Goal: Task Accomplishment & Management: Manage account settings

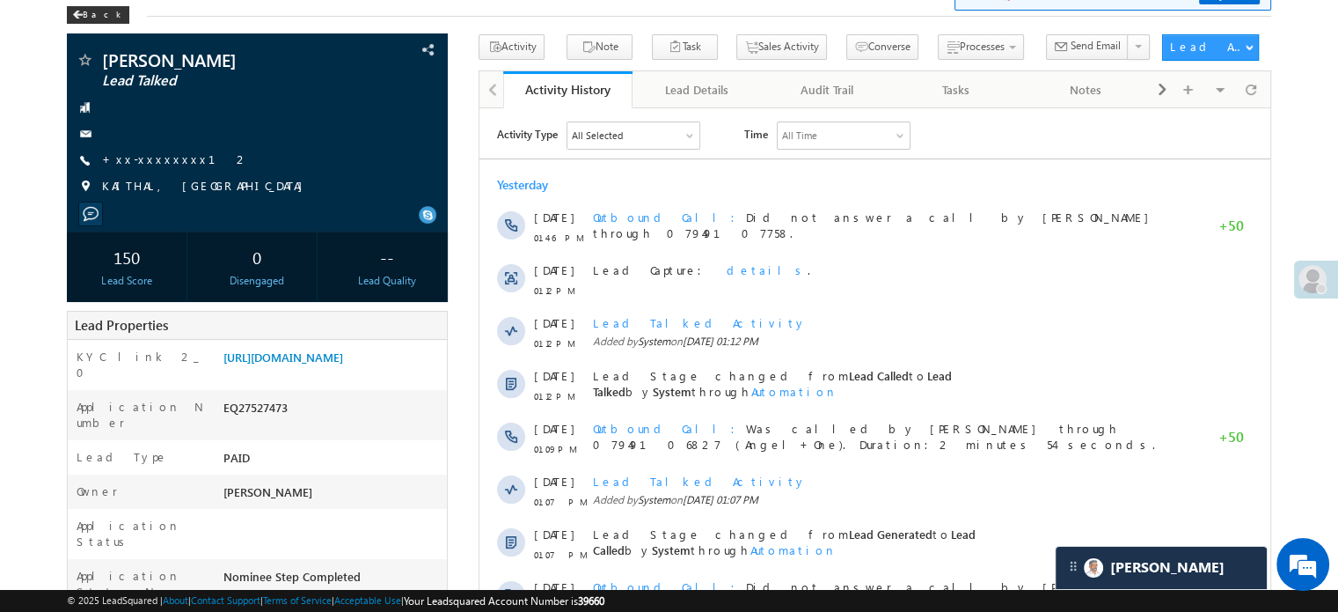
scroll to position [8849, 0]
drag, startPoint x: 219, startPoint y: 356, endPoint x: 397, endPoint y: 391, distance: 181.2
click at [397, 373] on div "https://angelbroking1-pk3em7sa.customui-test.leadsquared.com?leadId=b6a77fb7-47…" at bounding box center [333, 360] width 228 height 25
copy link "https://angelbroking1-pk3em7sa.customui-test.leadsquared.com?leadId=b6a77fb7-47…"
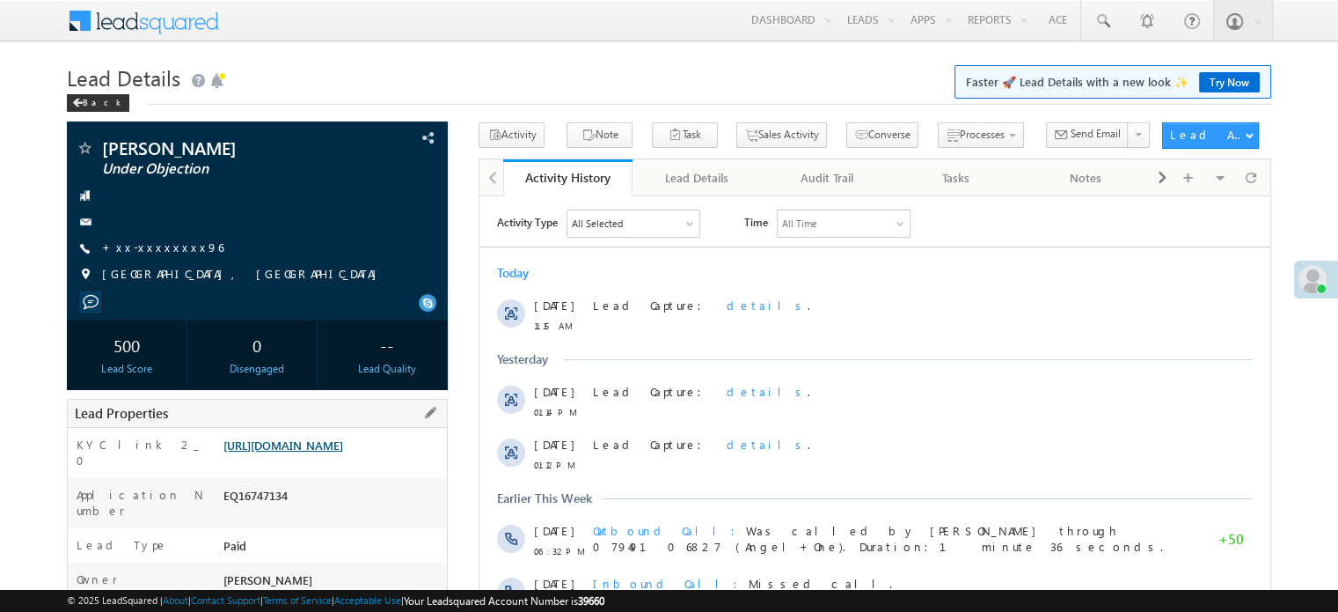
click at [343, 446] on link "https://angelbroking1-pk3em7sa.customui-test.leadsquared.com?leadId=060acce5-40…" at bounding box center [284, 444] width 120 height 15
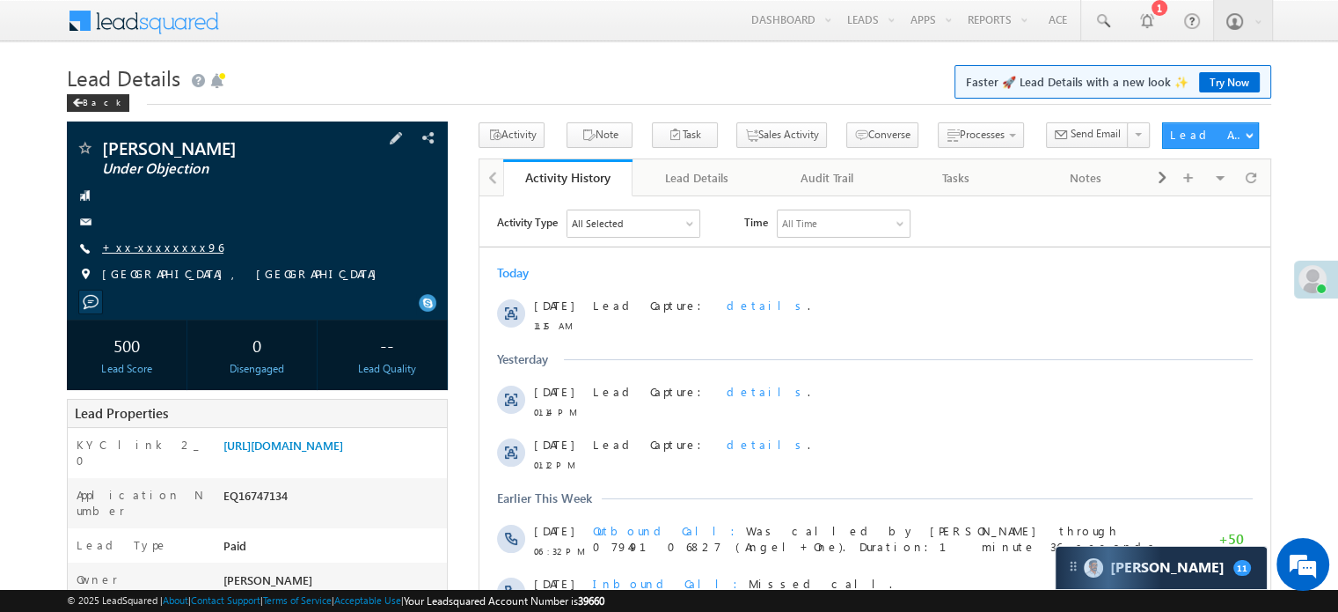
click at [152, 246] on link "+xx-xxxxxxxx96" at bounding box center [162, 246] width 121 height 15
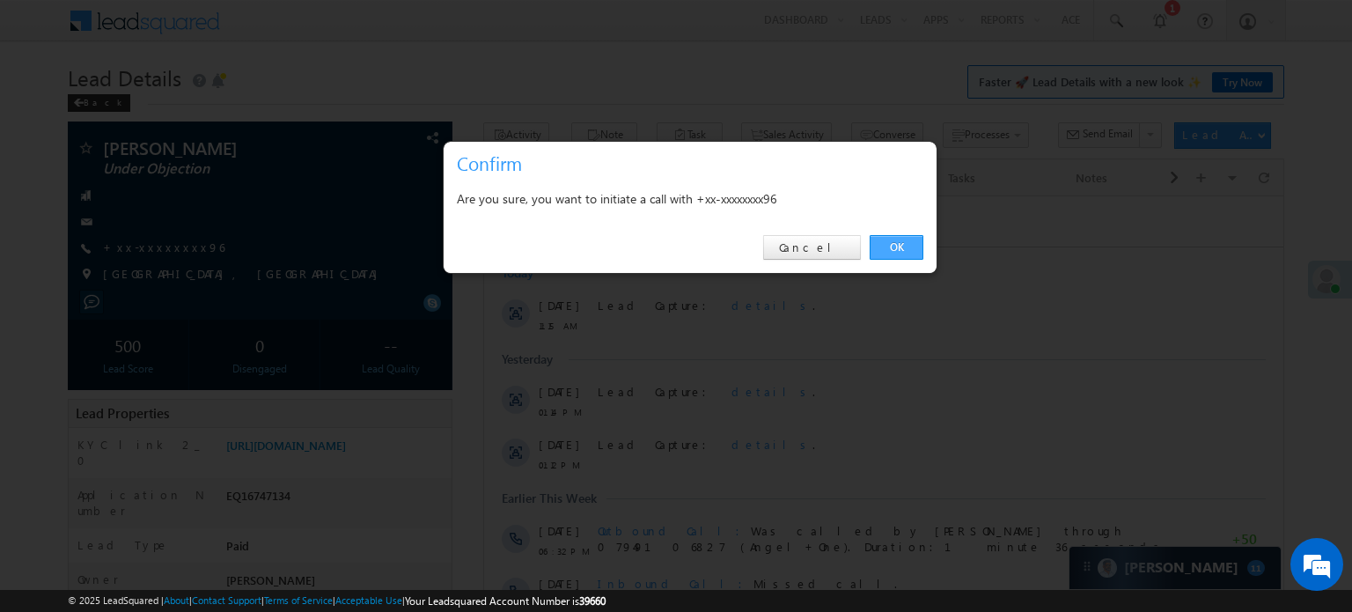
click at [922, 252] on link "OK" at bounding box center [896, 247] width 54 height 25
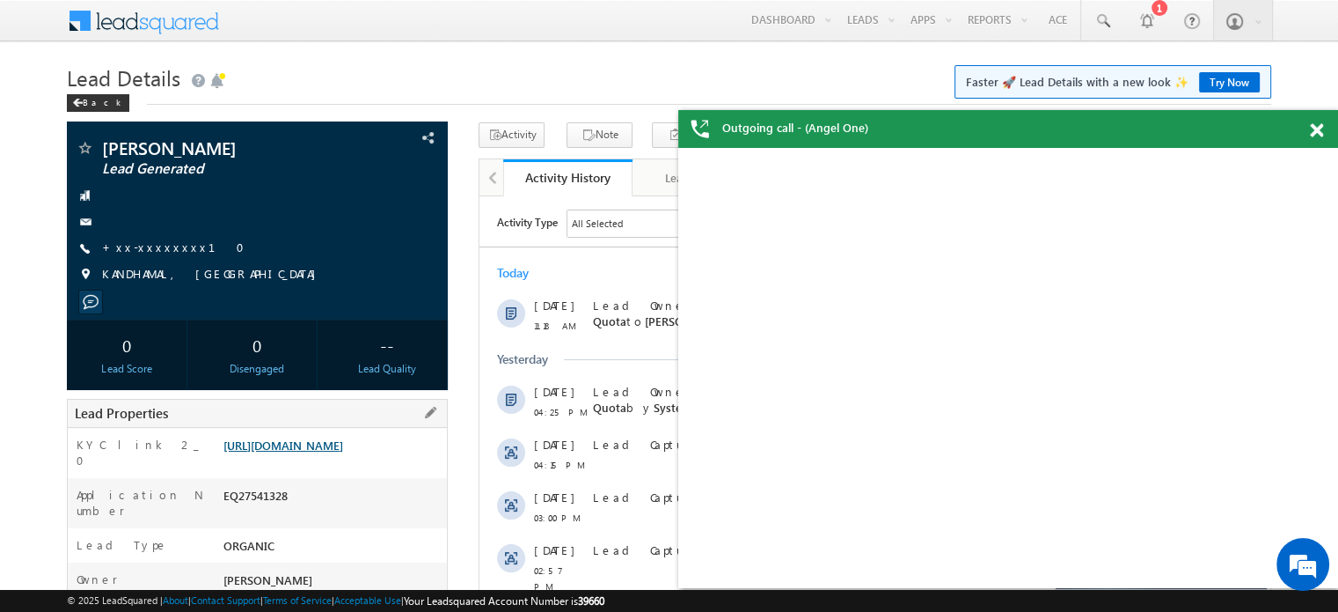
click at [343, 452] on link "https://angelbroking1-pk3em7sa.customui-test.leadsquared.com?leadId=92369f9f-55…" at bounding box center [284, 444] width 120 height 15
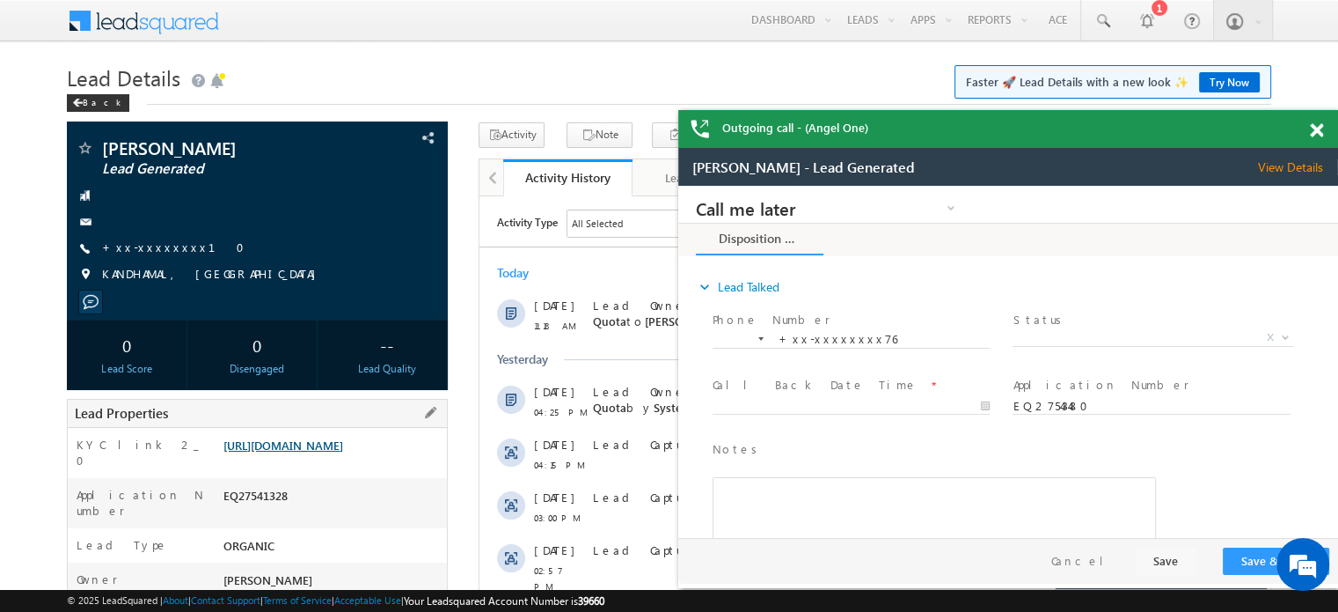
click at [343, 452] on link "https://angelbroking1-pk3em7sa.customui-test.leadsquared.com?leadId=92369f9f-55…" at bounding box center [284, 444] width 120 height 15
click at [327, 452] on link "https://angelbroking1-pk3em7sa.customui-test.leadsquared.com?leadId=92369f9f-55…" at bounding box center [284, 444] width 120 height 15
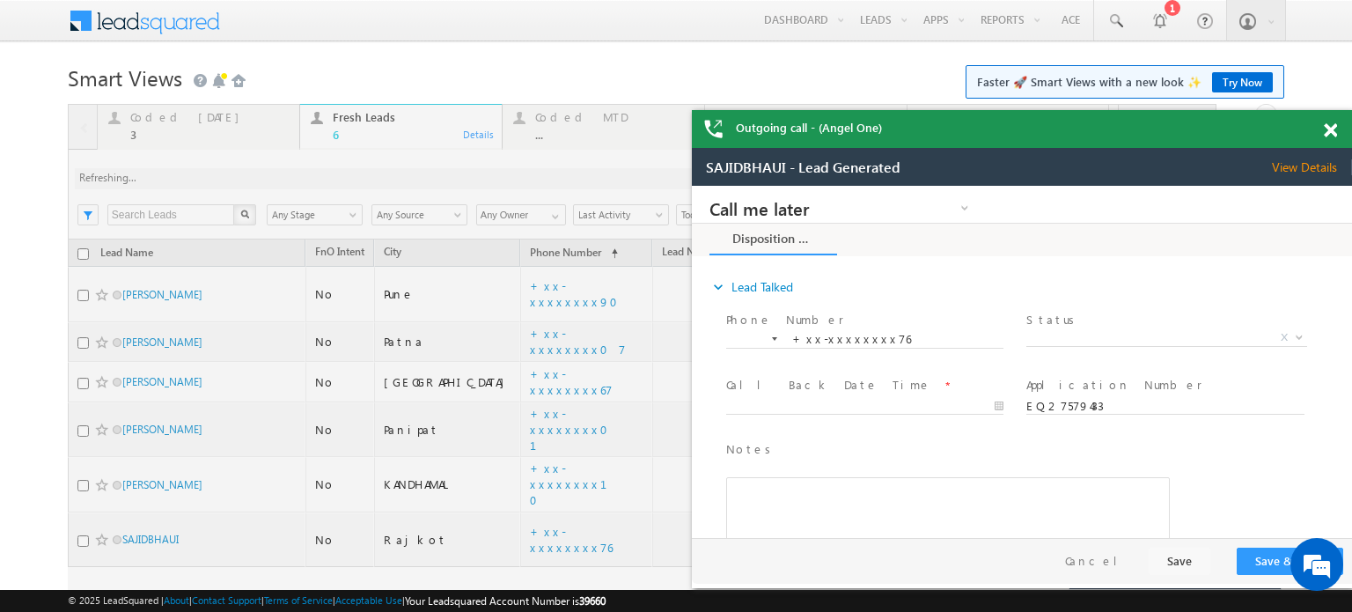
click at [1334, 127] on span at bounding box center [1330, 130] width 13 height 15
click at [1329, 132] on body "Menu Priya Rathore priya .rath ore@a ngelb rokin g.com" at bounding box center [676, 332] width 1352 height 664
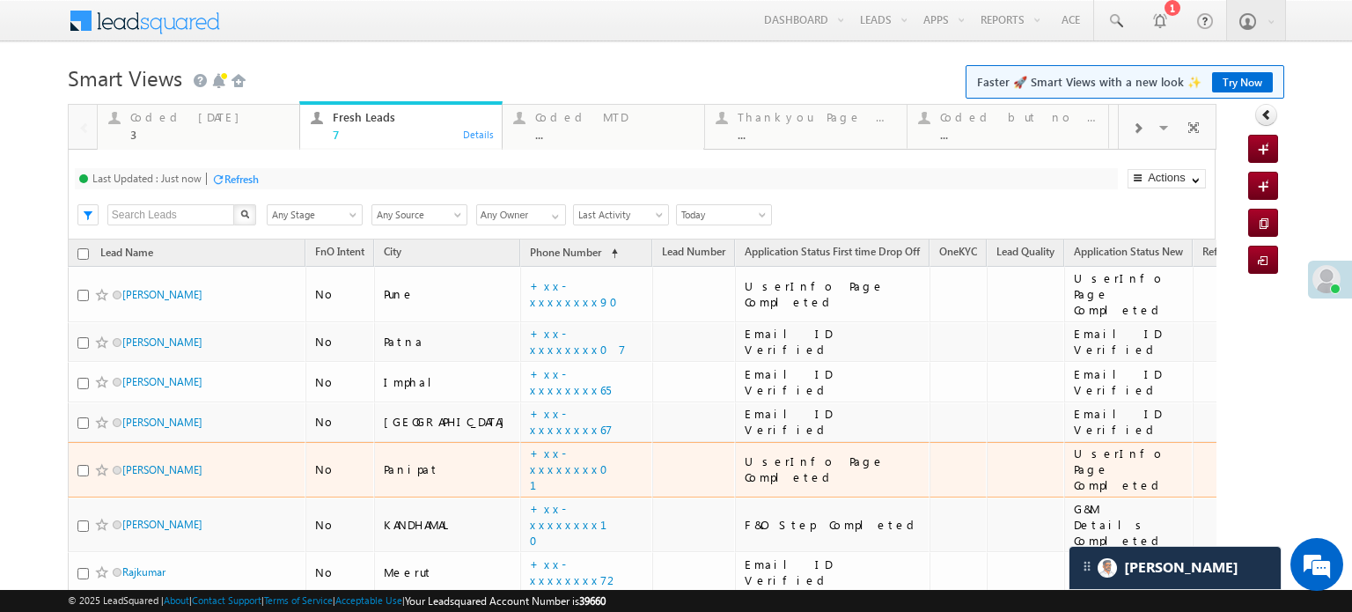
scroll to position [86, 0]
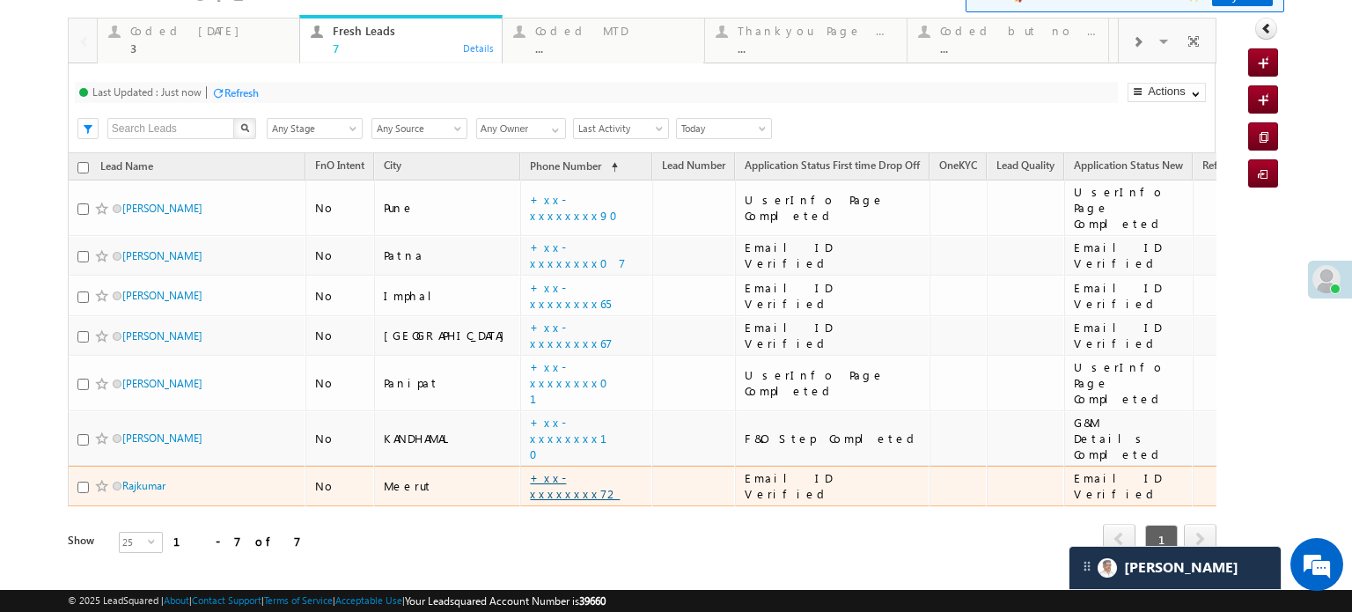
click at [530, 470] on link "+xx-xxxxxxxx72" at bounding box center [575, 485] width 90 height 31
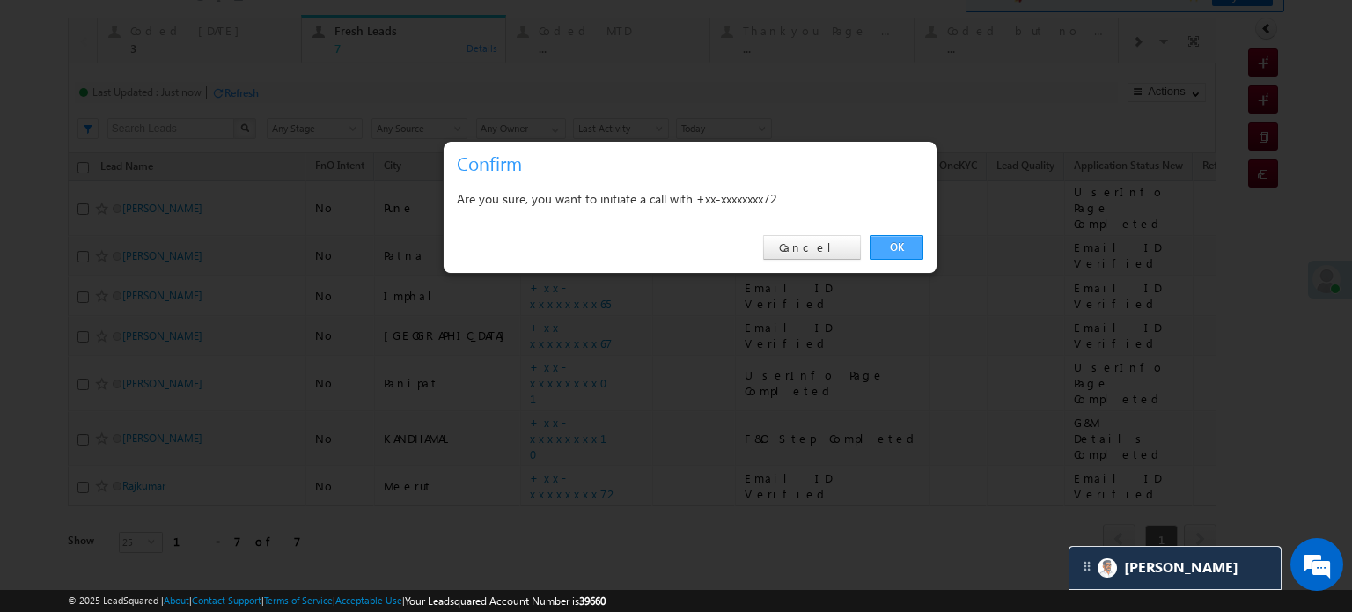
click at [894, 239] on link "OK" at bounding box center [896, 247] width 54 height 25
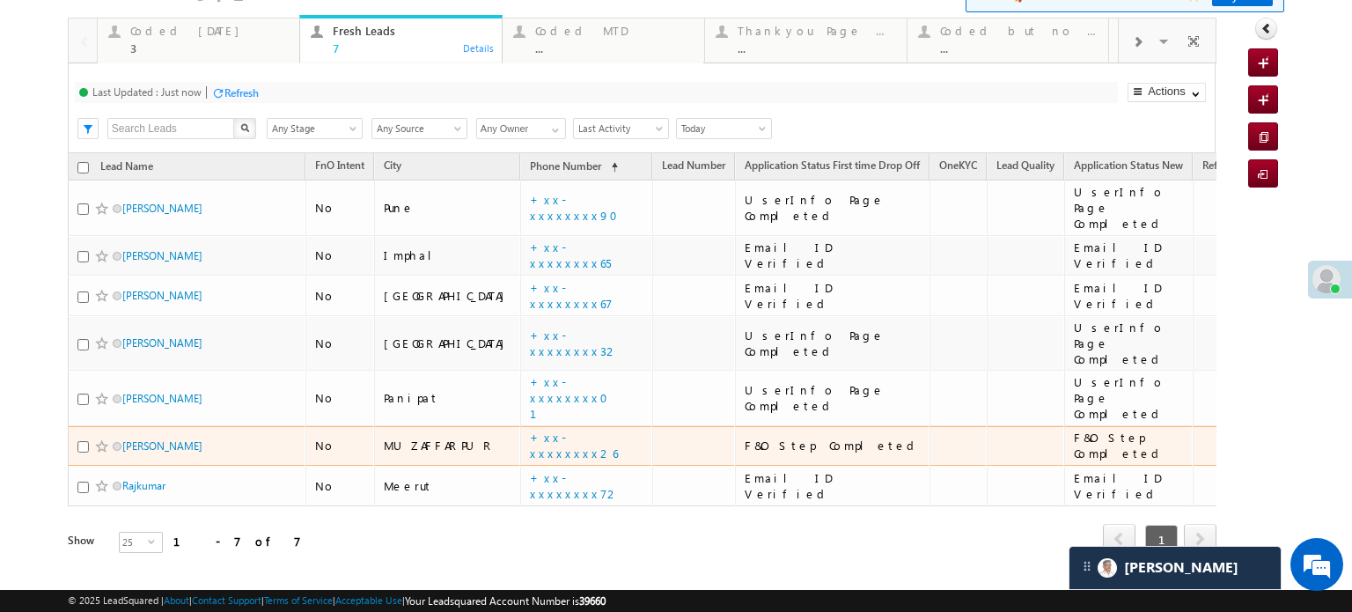
scroll to position [0, 0]
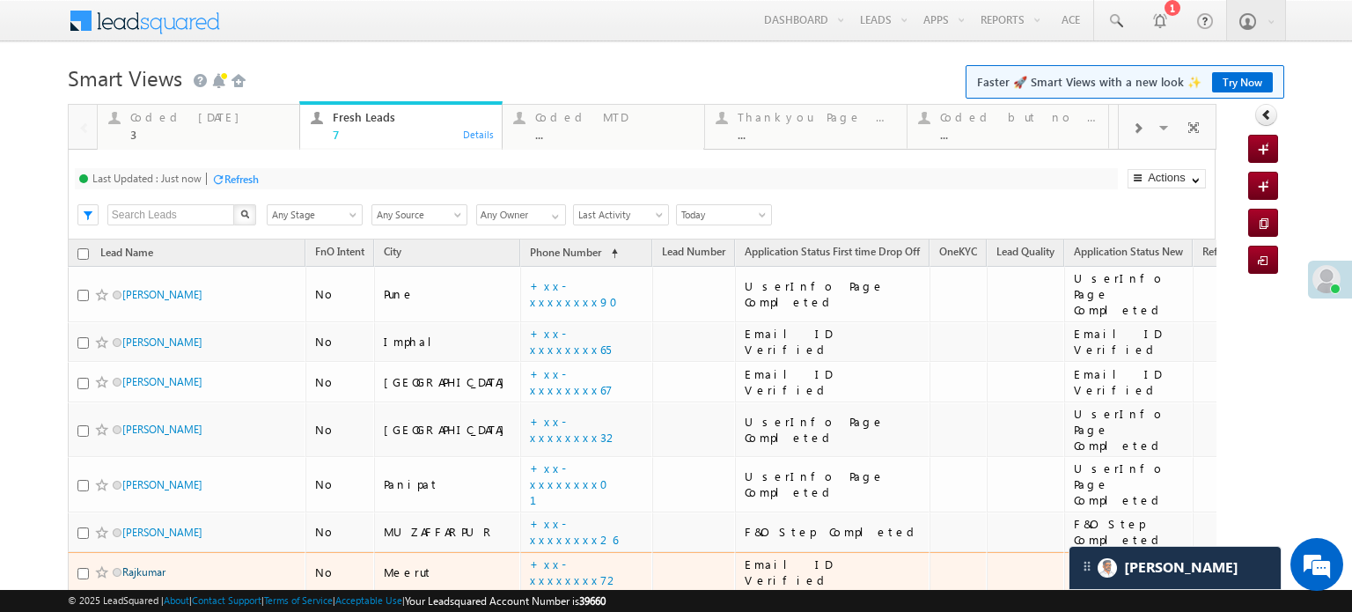
drag, startPoint x: 122, startPoint y: 487, endPoint x: 134, endPoint y: 522, distance: 37.0
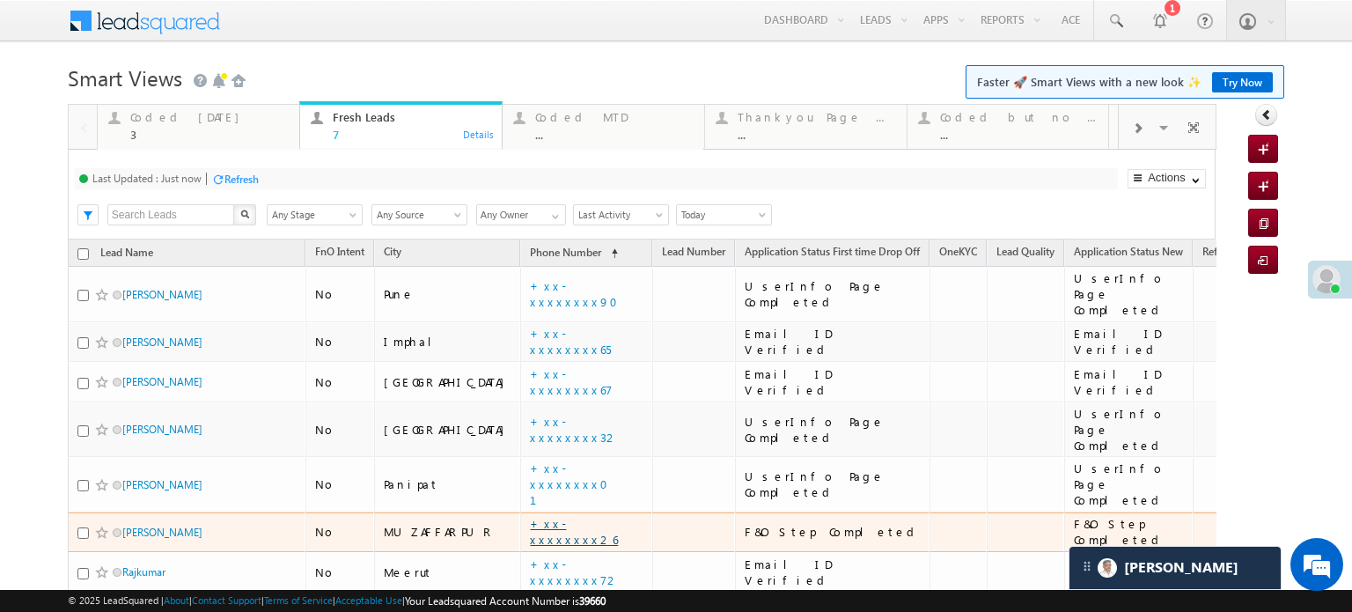
click at [530, 516] on link "+xx-xxxxxxxx26" at bounding box center [574, 531] width 88 height 31
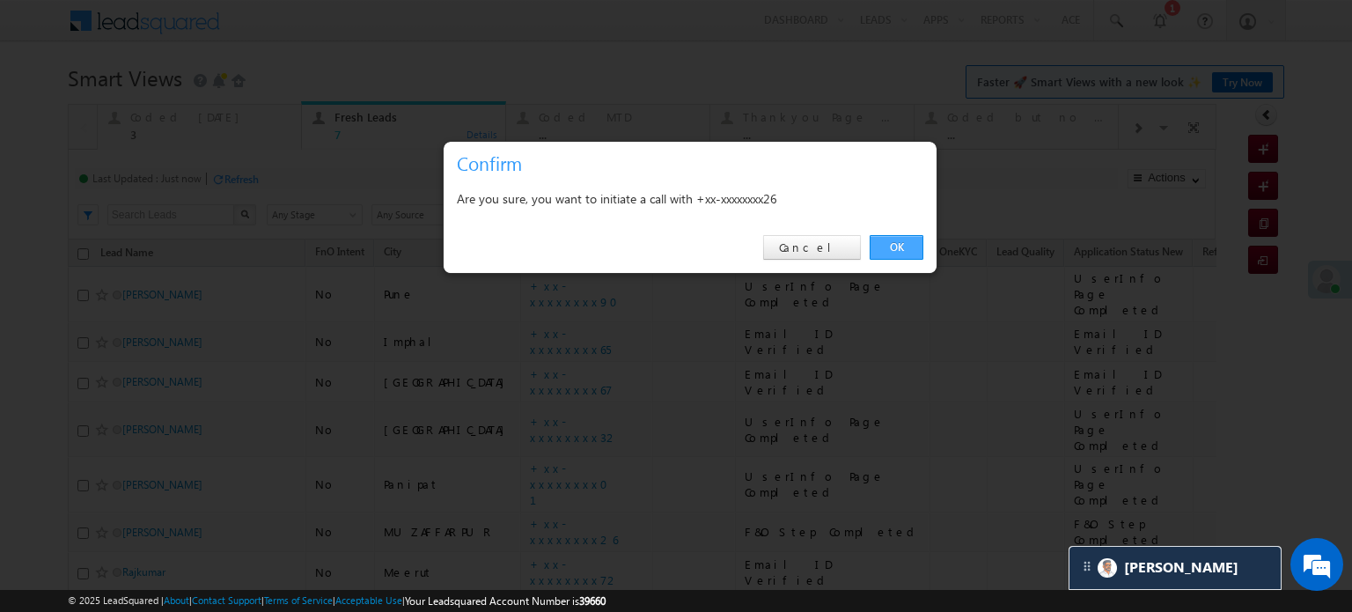
click at [887, 252] on link "OK" at bounding box center [896, 247] width 54 height 25
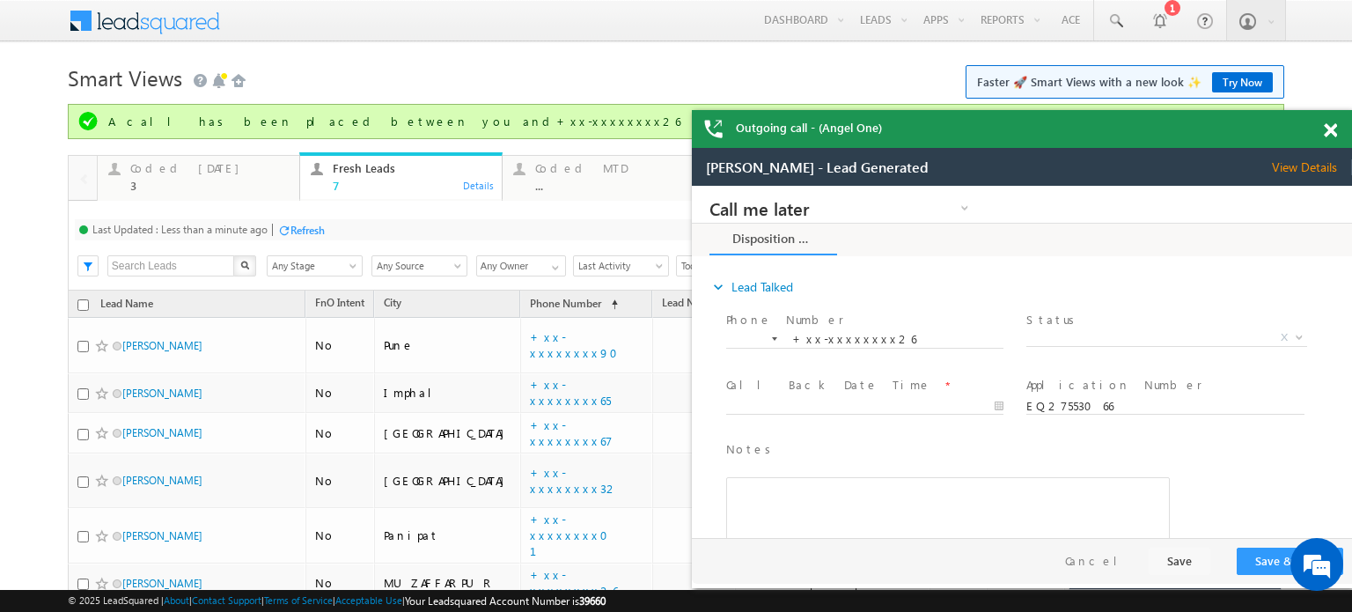
click at [1324, 128] on span at bounding box center [1330, 130] width 13 height 15
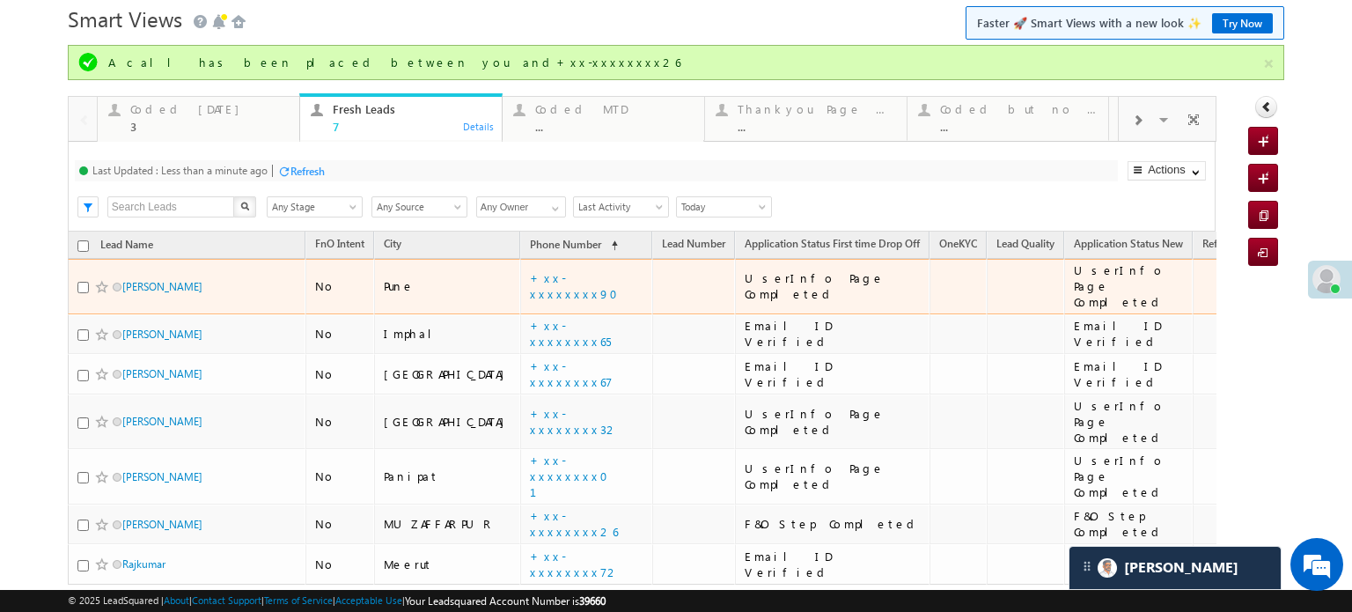
scroll to position [88, 0]
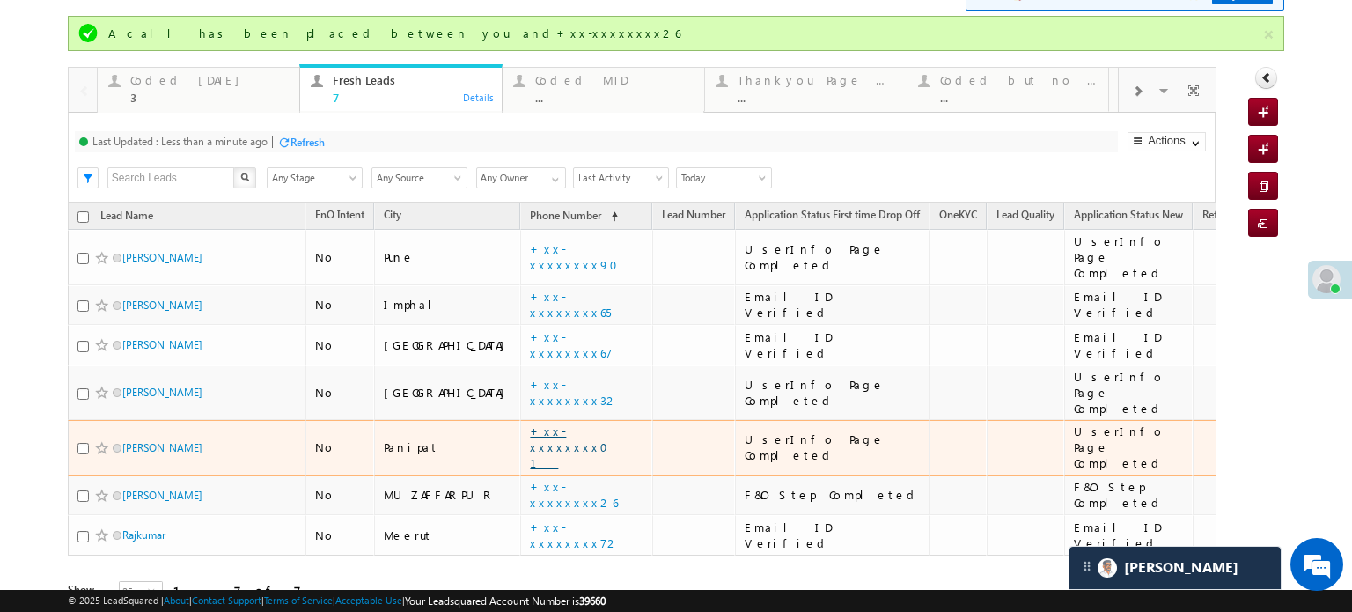
click at [540, 423] on link "+xx-xxxxxxxx01" at bounding box center [574, 446] width 89 height 47
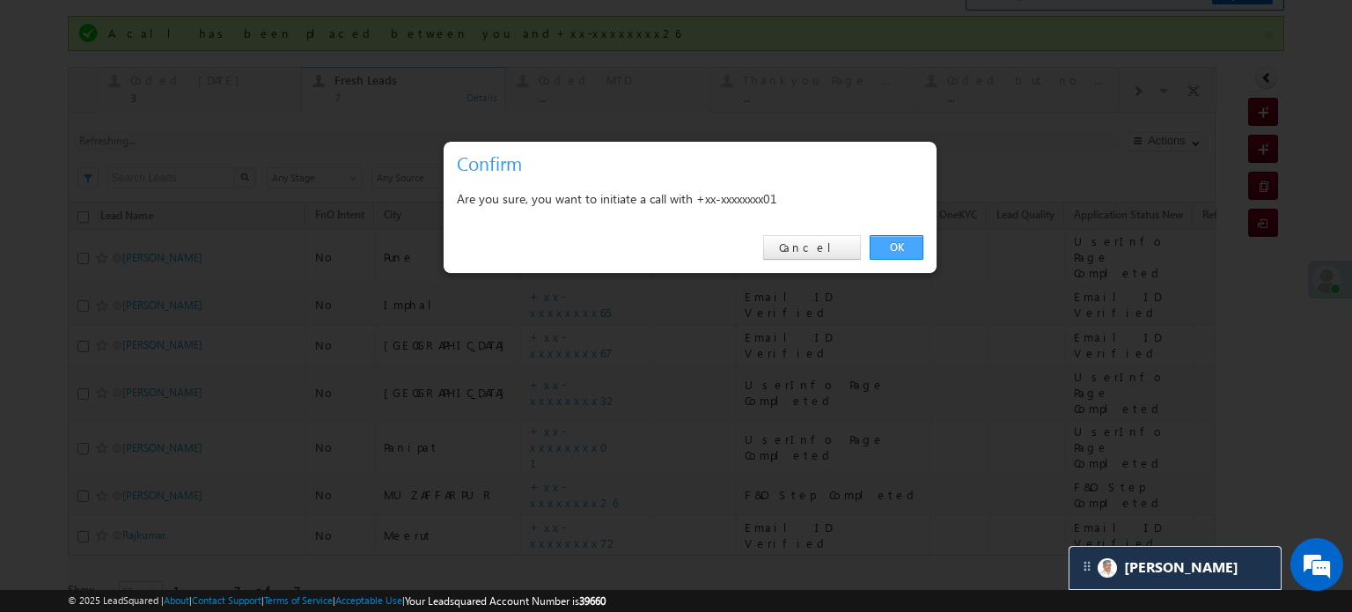
click at [889, 246] on link "OK" at bounding box center [896, 247] width 54 height 25
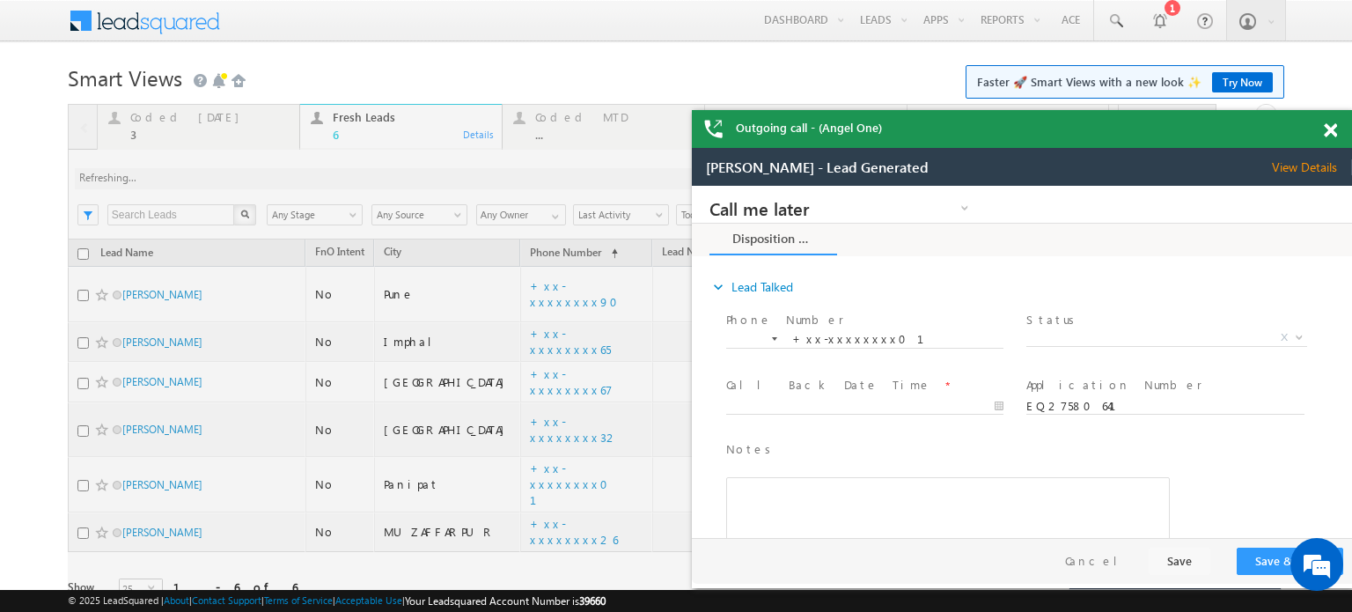
scroll to position [0, 0]
click at [1320, 136] on div "Outgoing call - (Angel One)" at bounding box center [1022, 129] width 660 height 38
click at [1324, 130] on span at bounding box center [1330, 130] width 13 height 15
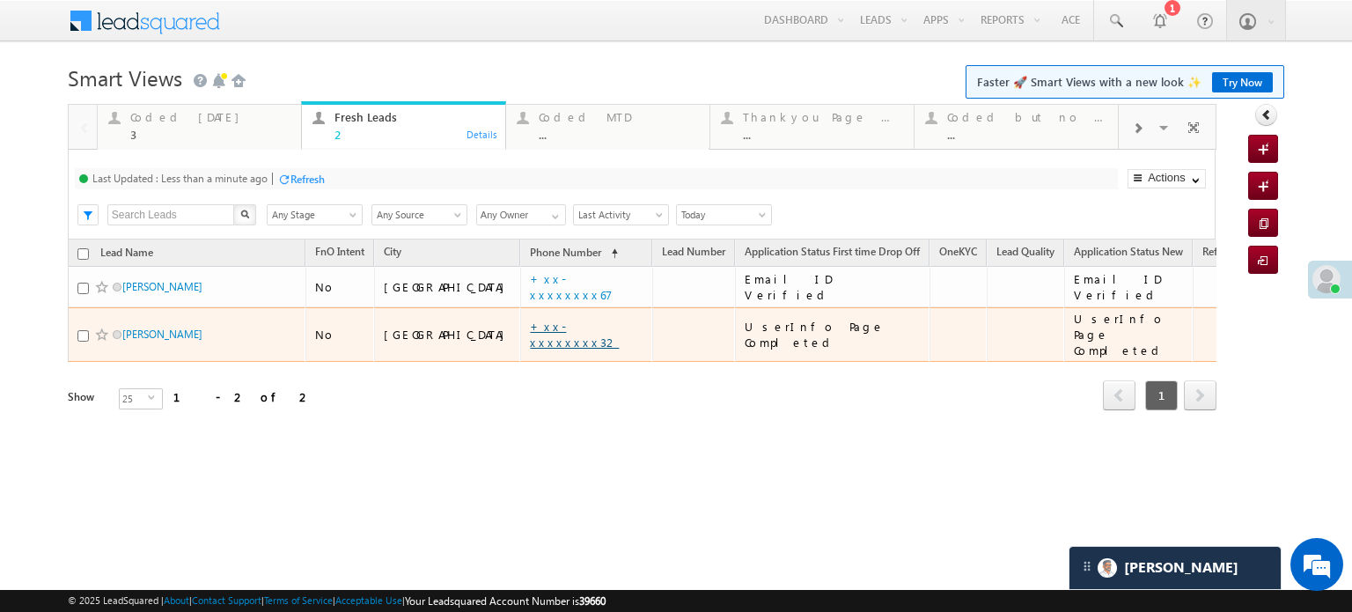
click at [530, 328] on link "+xx-xxxxxxxx32" at bounding box center [574, 334] width 89 height 31
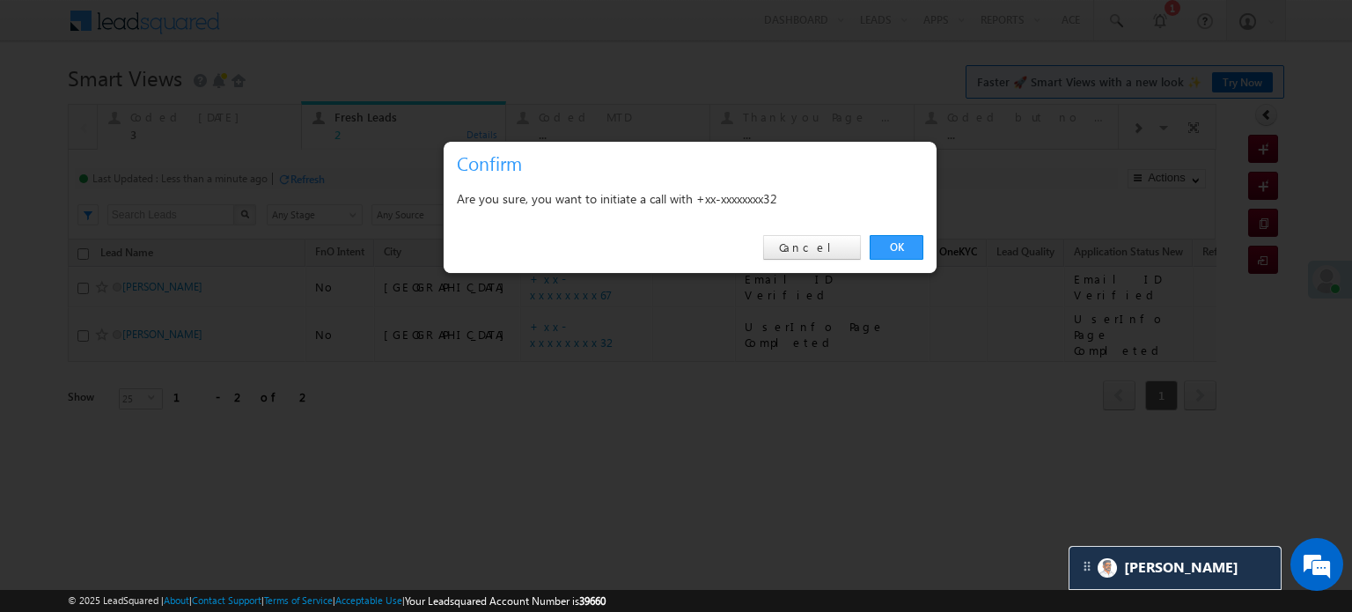
drag, startPoint x: 898, startPoint y: 238, endPoint x: 891, endPoint y: 246, distance: 9.4
click at [898, 238] on link "OK" at bounding box center [896, 247] width 54 height 25
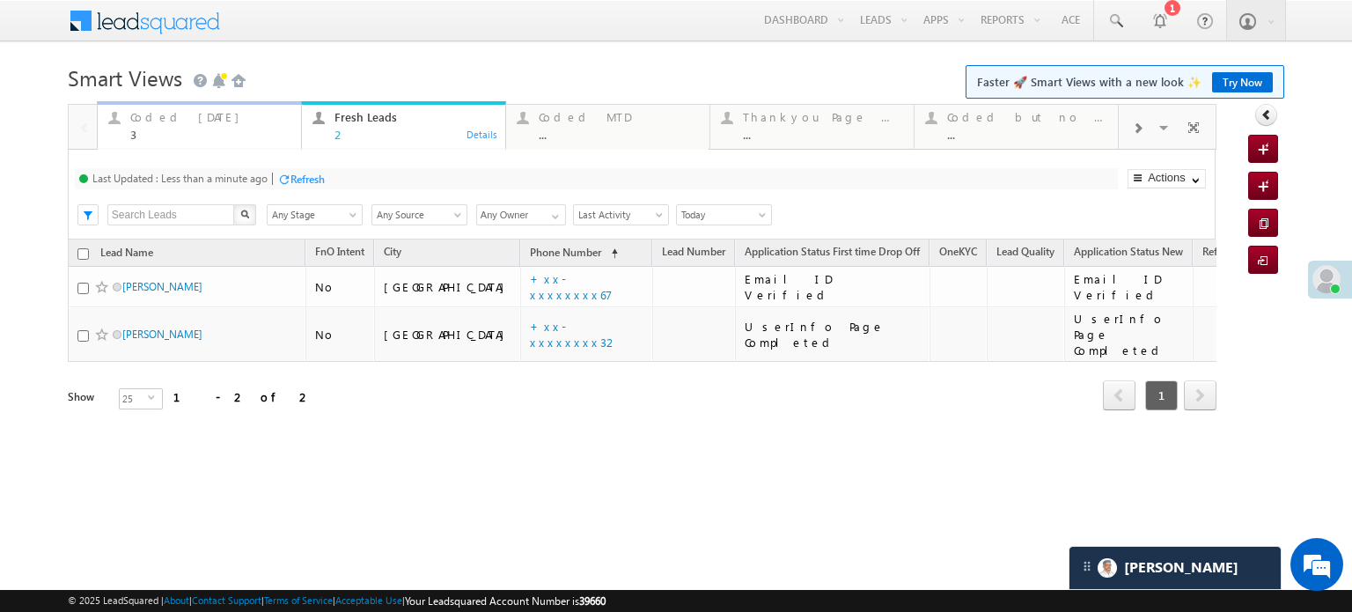
drag, startPoint x: 166, startPoint y: 129, endPoint x: 208, endPoint y: 160, distance: 51.6
click at [166, 129] on div "3" at bounding box center [210, 134] width 160 height 13
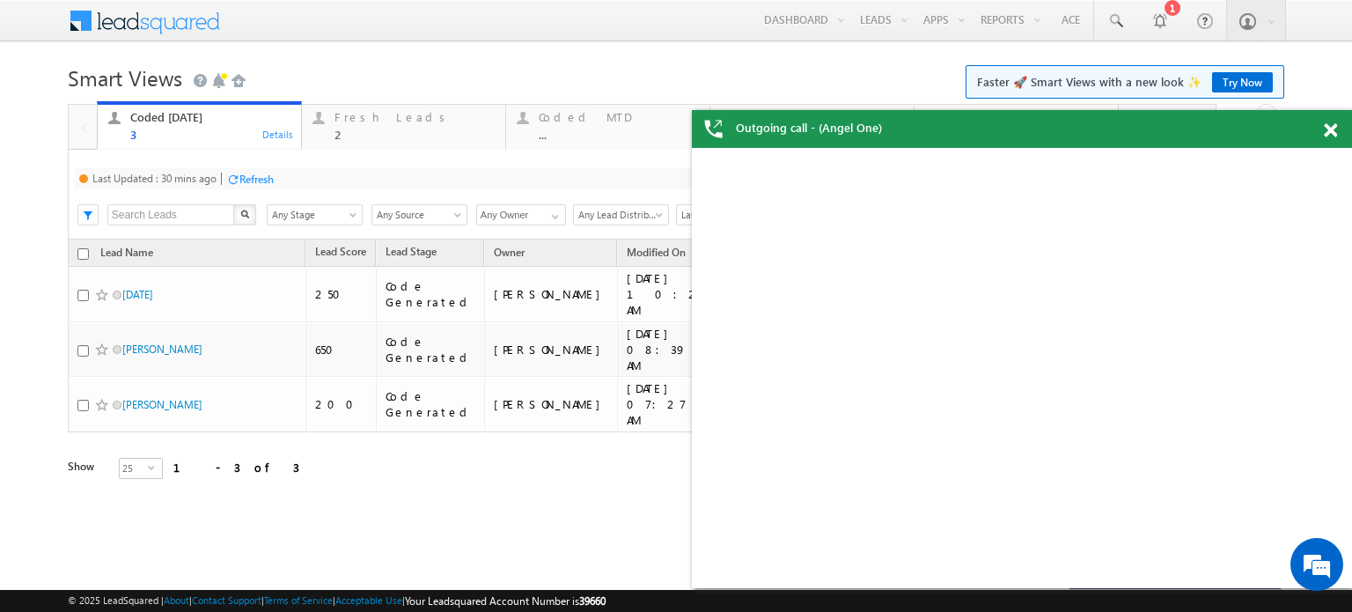
click at [256, 180] on div "Refresh" at bounding box center [256, 178] width 34 height 13
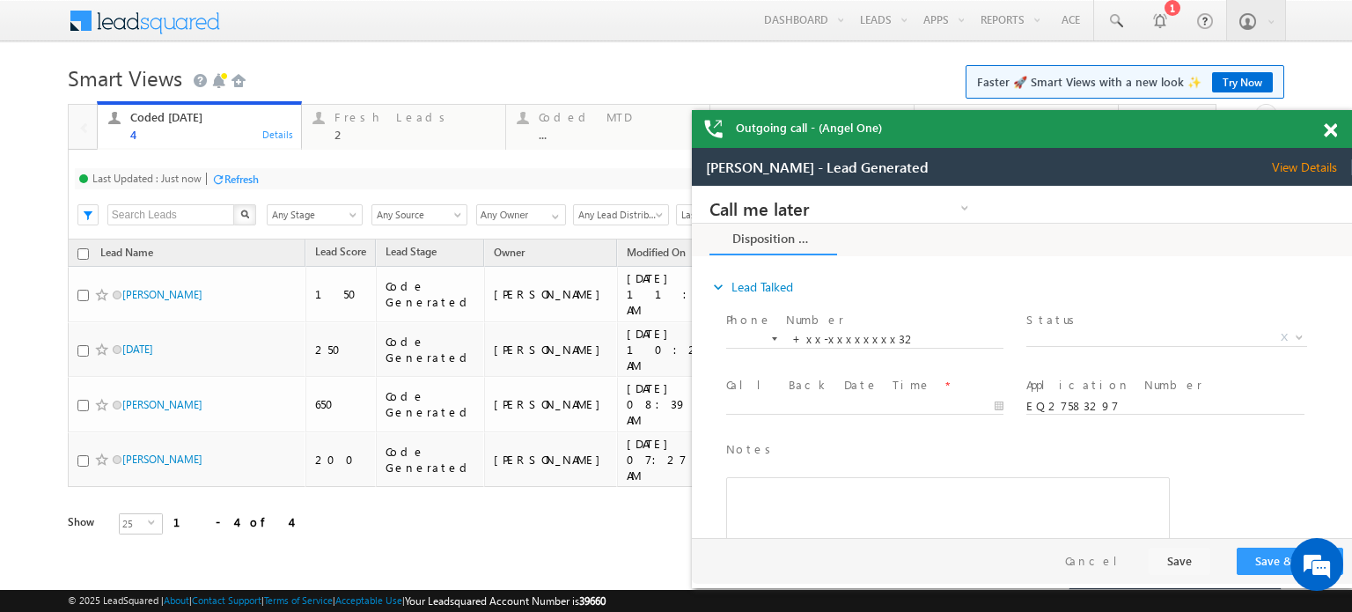
click at [1325, 129] on span at bounding box center [1330, 130] width 13 height 15
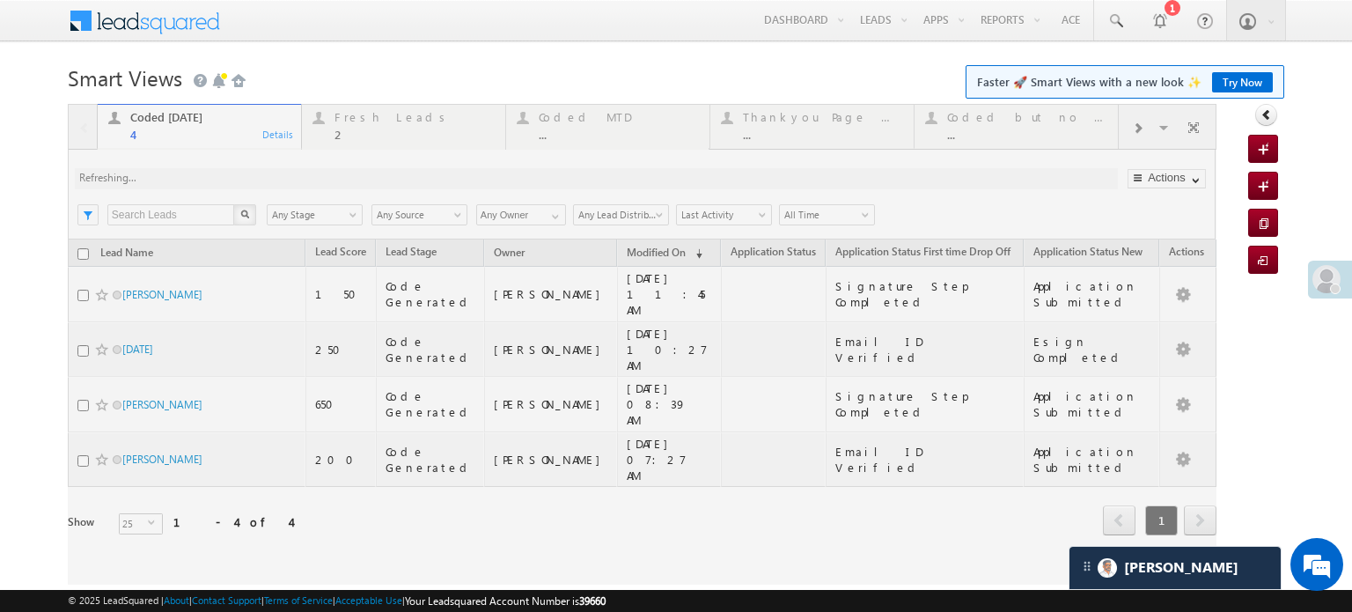
click at [307, 175] on div at bounding box center [642, 344] width 1148 height 480
click at [350, 125] on div "Fresh Leads 2" at bounding box center [414, 123] width 160 height 34
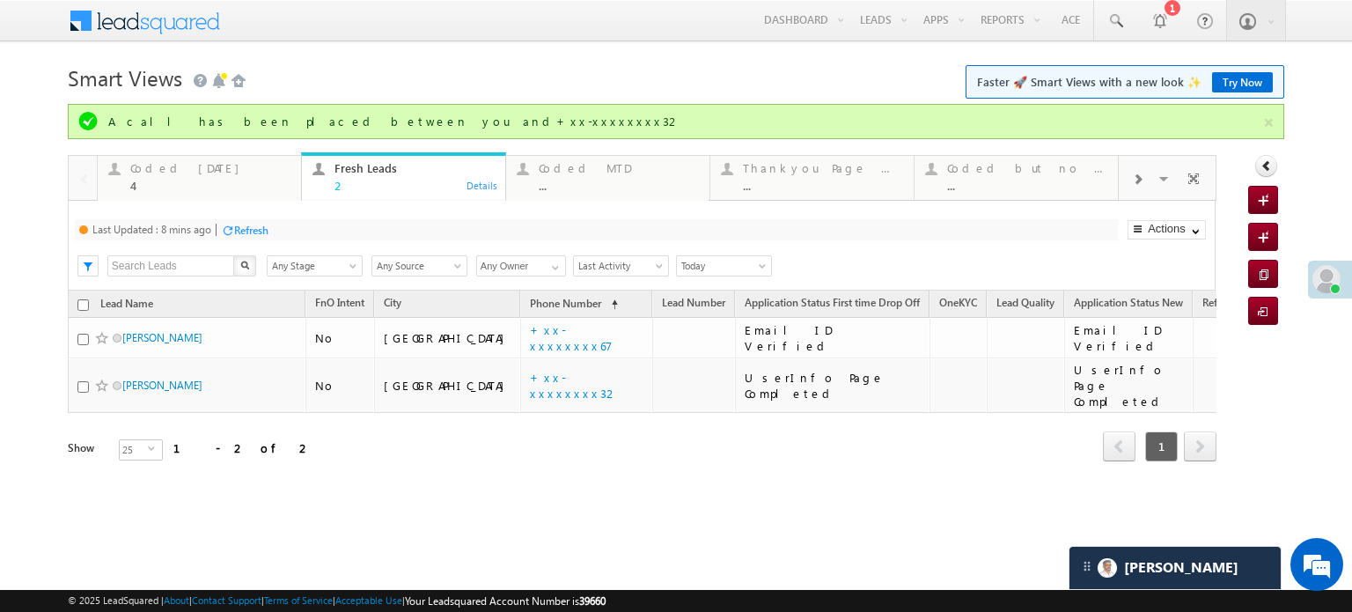
click at [250, 235] on div "Refresh" at bounding box center [251, 230] width 34 height 13
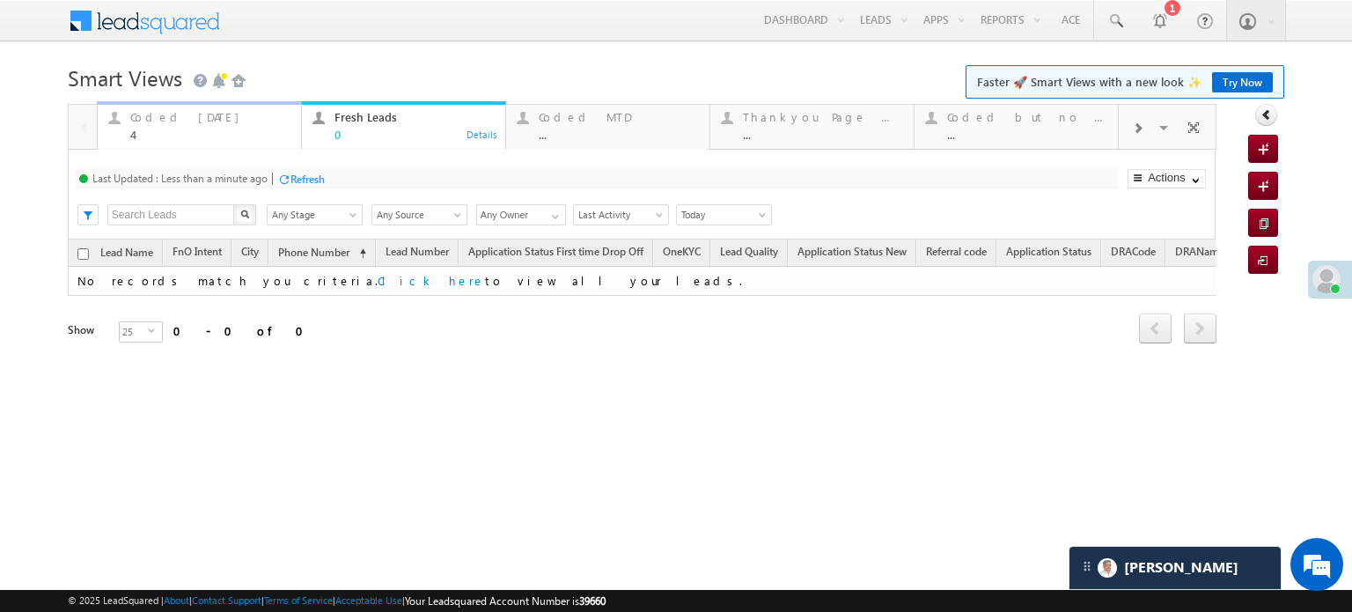
click at [174, 122] on div "Coded Today" at bounding box center [210, 117] width 160 height 14
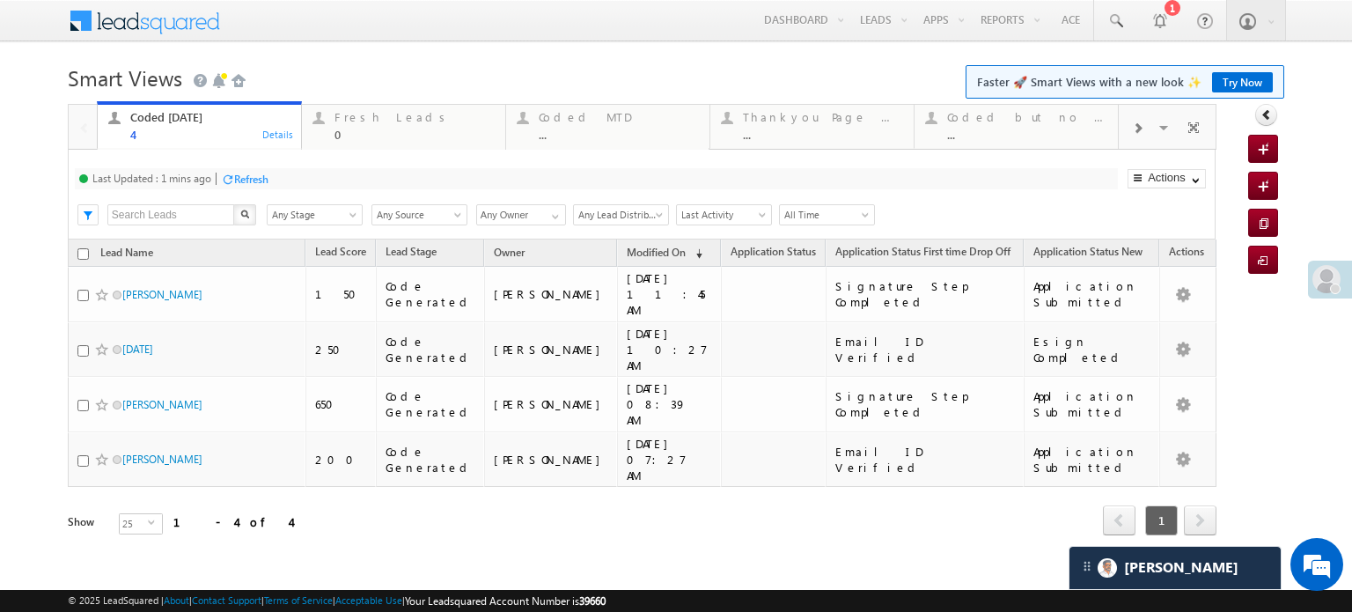
click at [244, 182] on div "Refresh" at bounding box center [251, 178] width 34 height 13
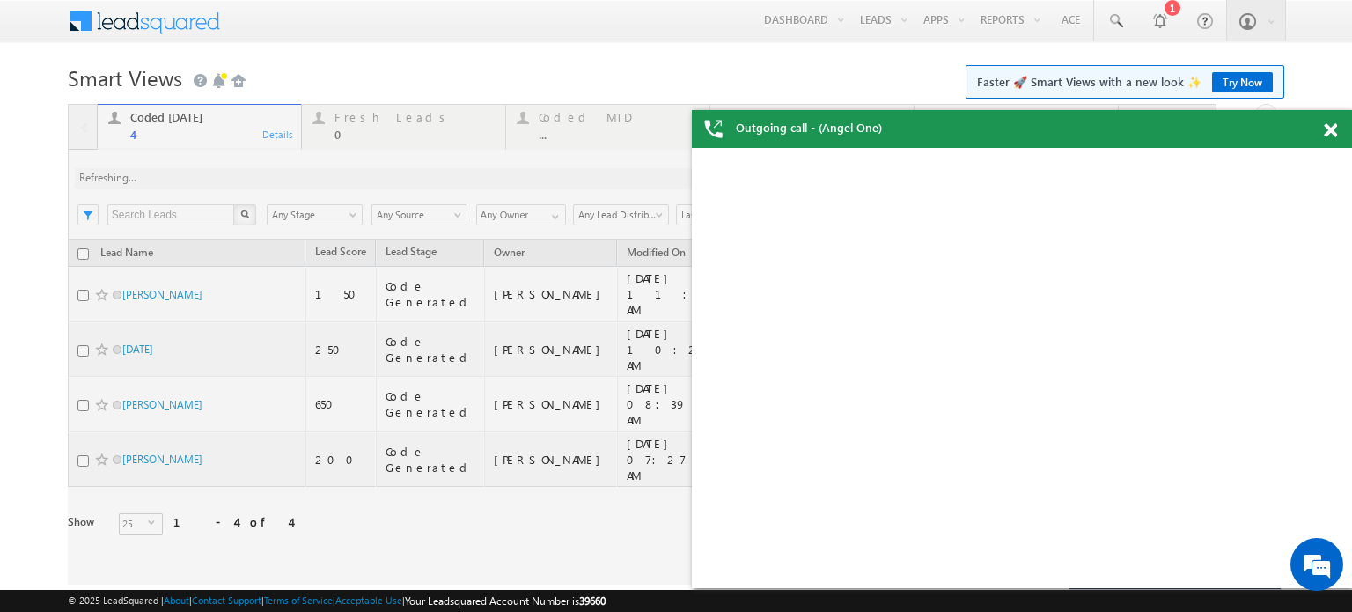
click at [1324, 138] on div "Outgoing call - (Angel One)" at bounding box center [1022, 129] width 660 height 38
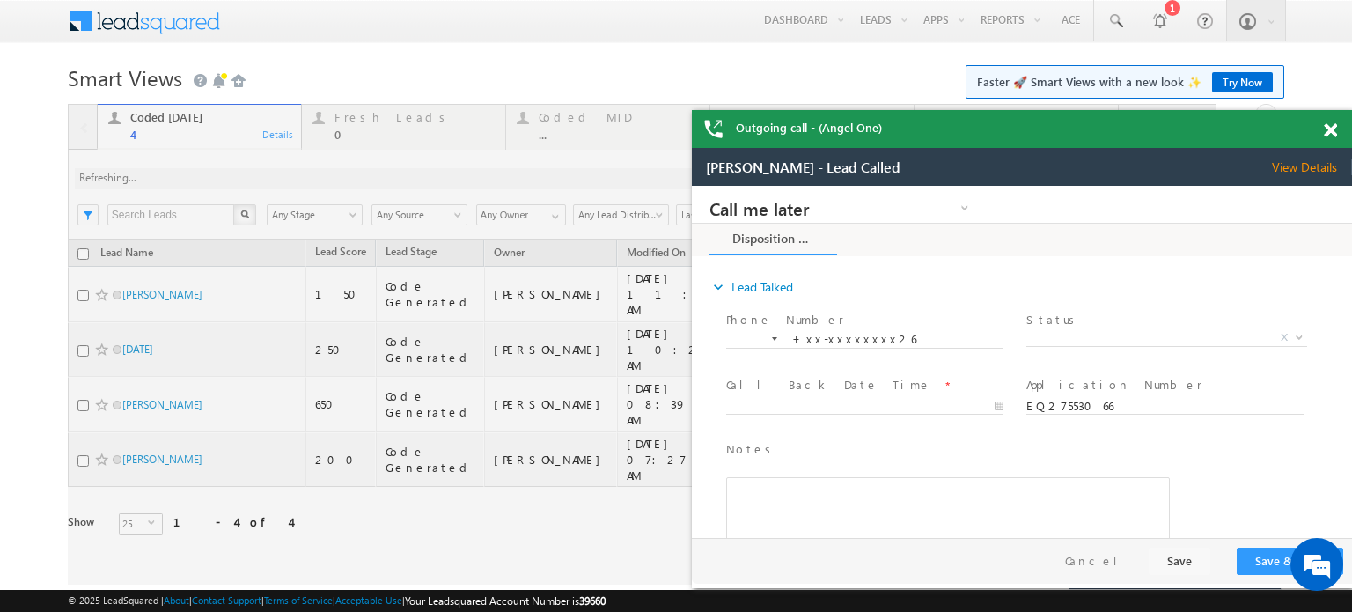
click at [1326, 129] on span at bounding box center [1330, 130] width 13 height 15
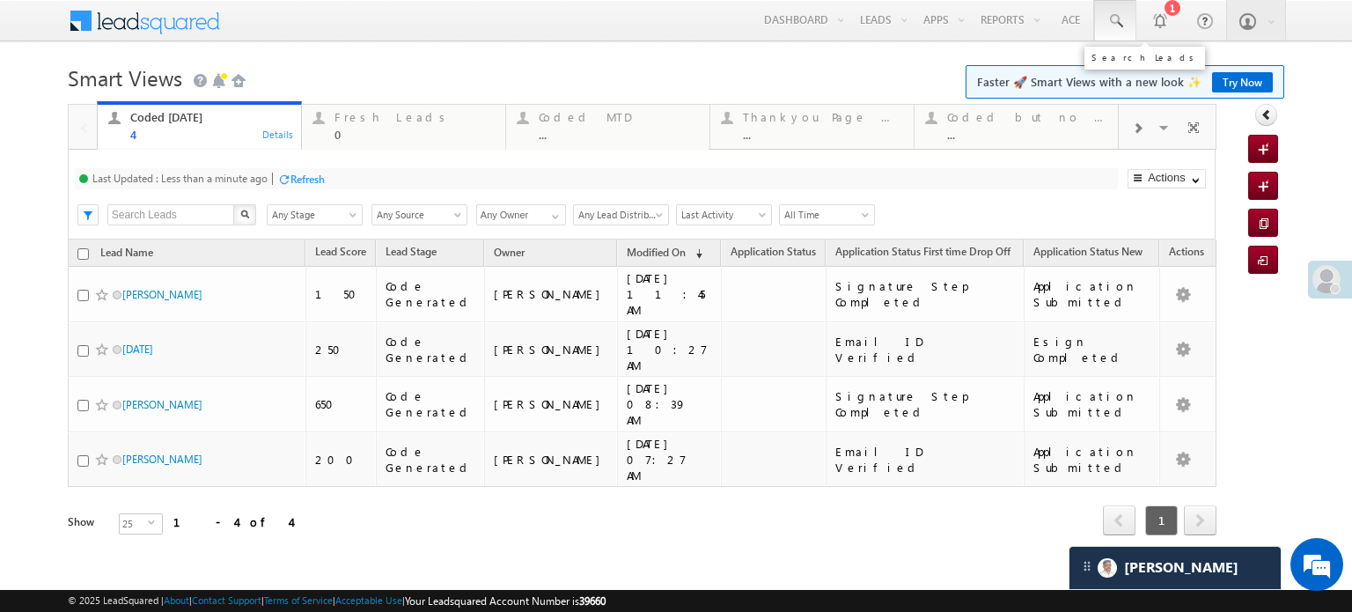
click at [1119, 13] on span at bounding box center [1115, 21] width 18 height 18
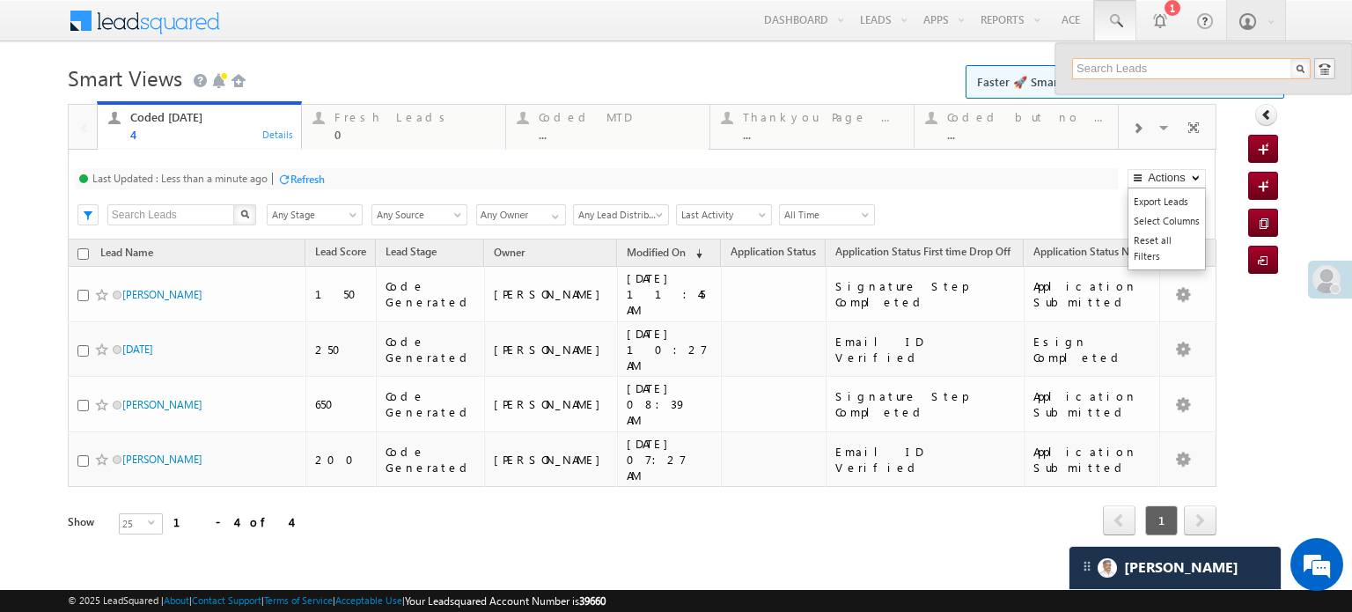
paste input "EQ27560886"
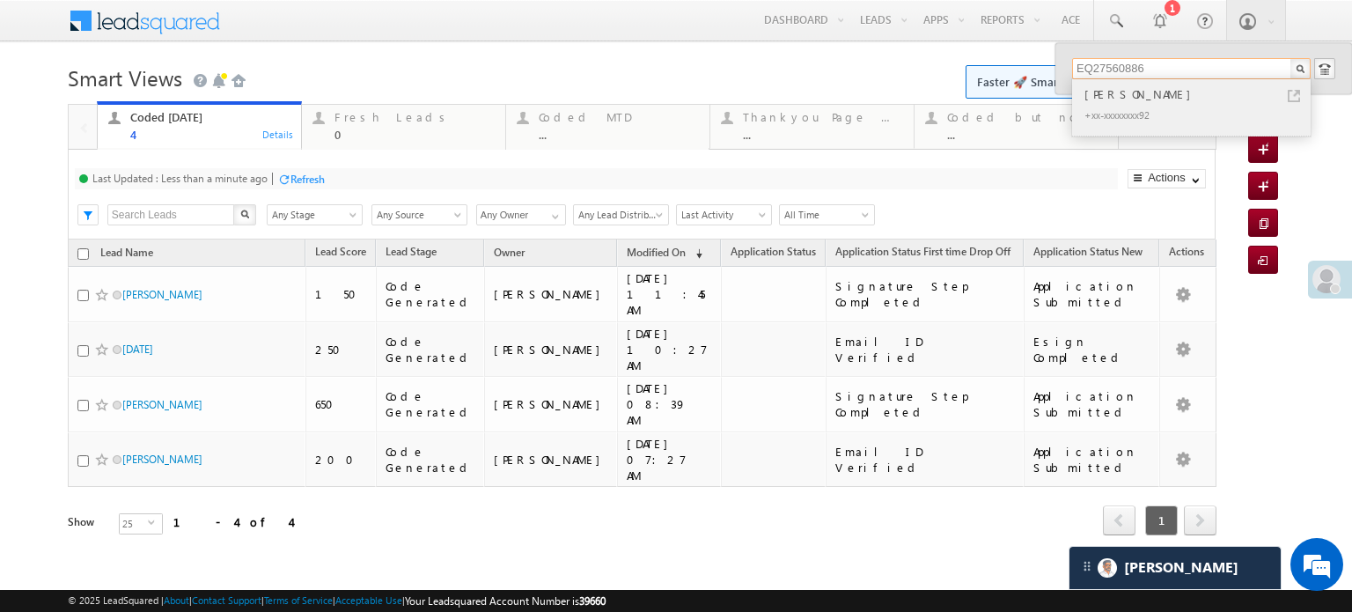
type input "EQ27560886"
click at [1172, 98] on div "Ayan" at bounding box center [1199, 93] width 236 height 19
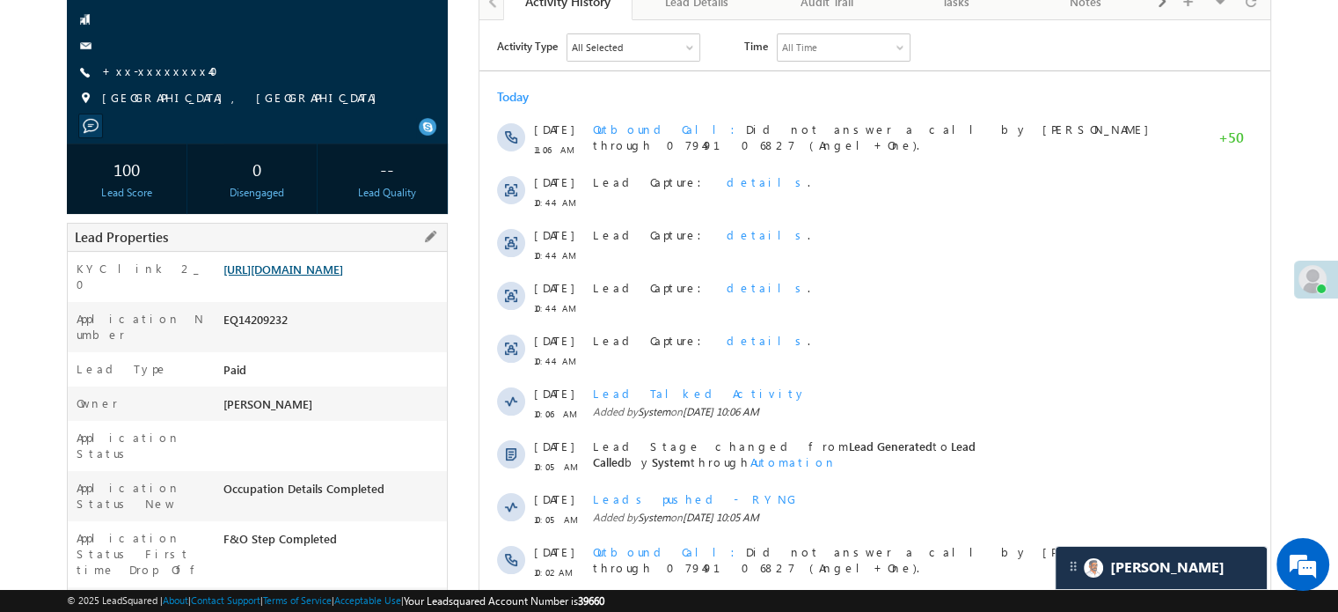
click at [306, 276] on link "https://angelbroking1-pk3em7sa.customui-test.leadsquared.com?leadId=54ed56e3-00…" at bounding box center [284, 268] width 120 height 15
click at [343, 276] on link "https://angelbroking1-pk3em7sa.customui-test.leadsquared.com?leadId=54ed56e3-00…" at bounding box center [284, 268] width 120 height 15
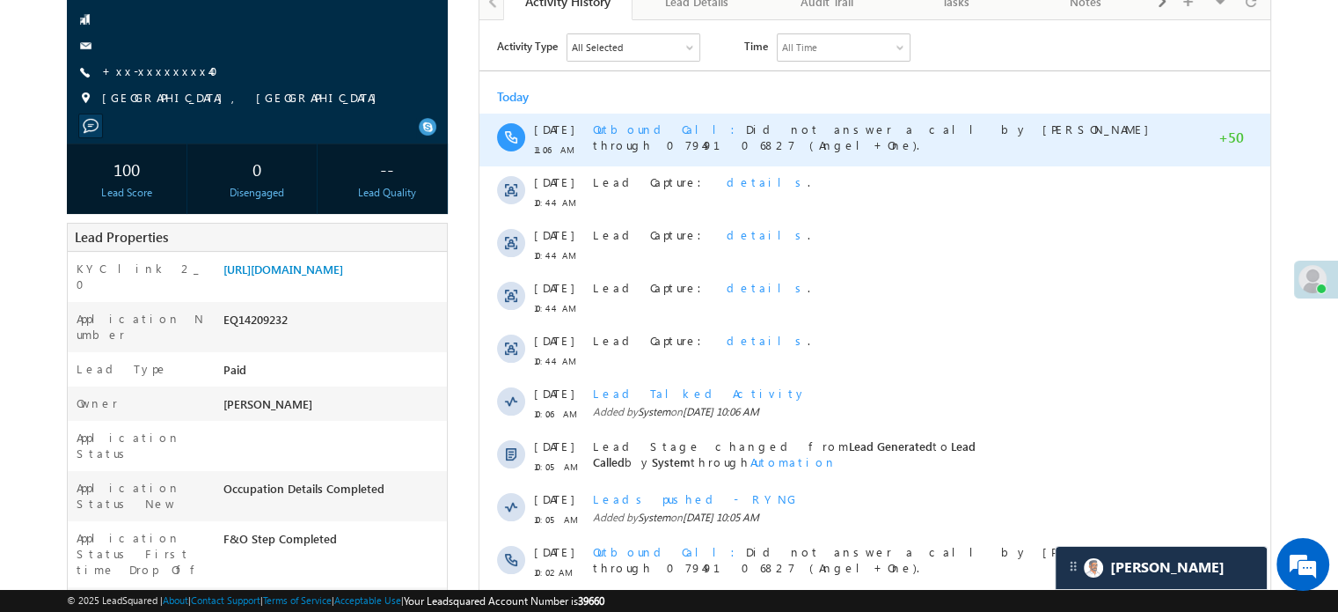
click at [576, 549] on div "22 Aug 10:02 AM Outbound Call Did not answer a call by Priya Rathore through 07…" at bounding box center [875, 561] width 791 height 53
click at [662, 152] on div "22 Aug 11:06 AM Outbound Call Did not answer a call by Priya Rathore through 07…" at bounding box center [875, 139] width 791 height 53
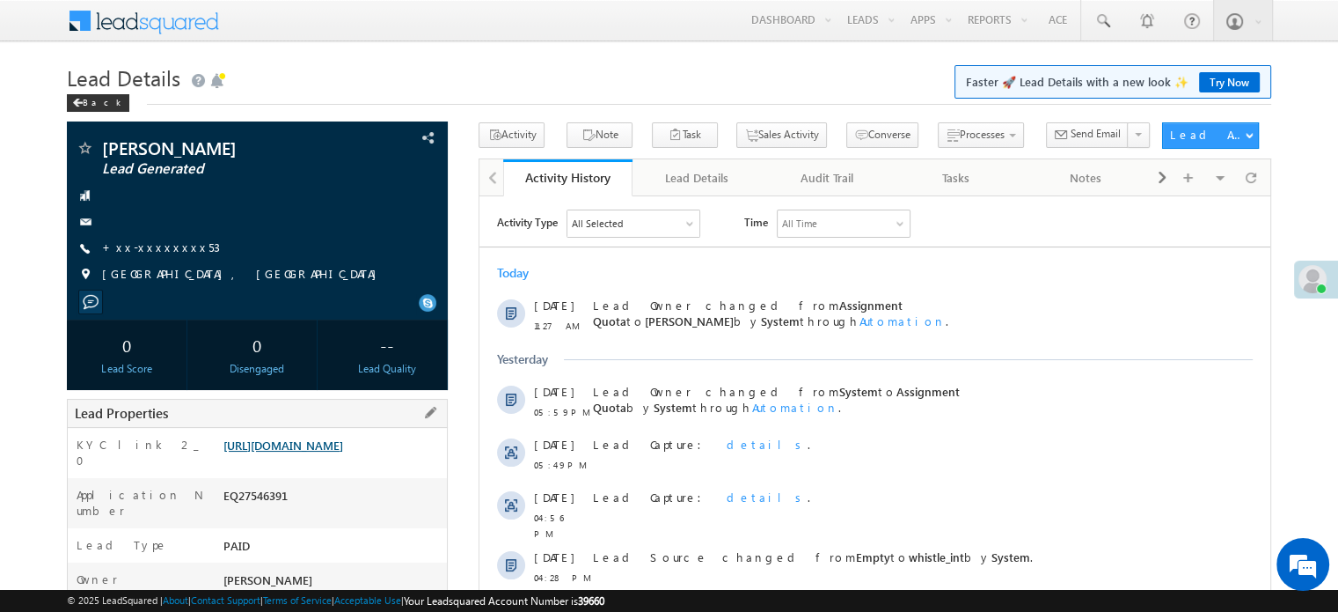
click at [343, 451] on link "https://angelbroking1-pk3em7sa.customui-test.leadsquared.com?leadId=572d1dce-c9…" at bounding box center [284, 444] width 120 height 15
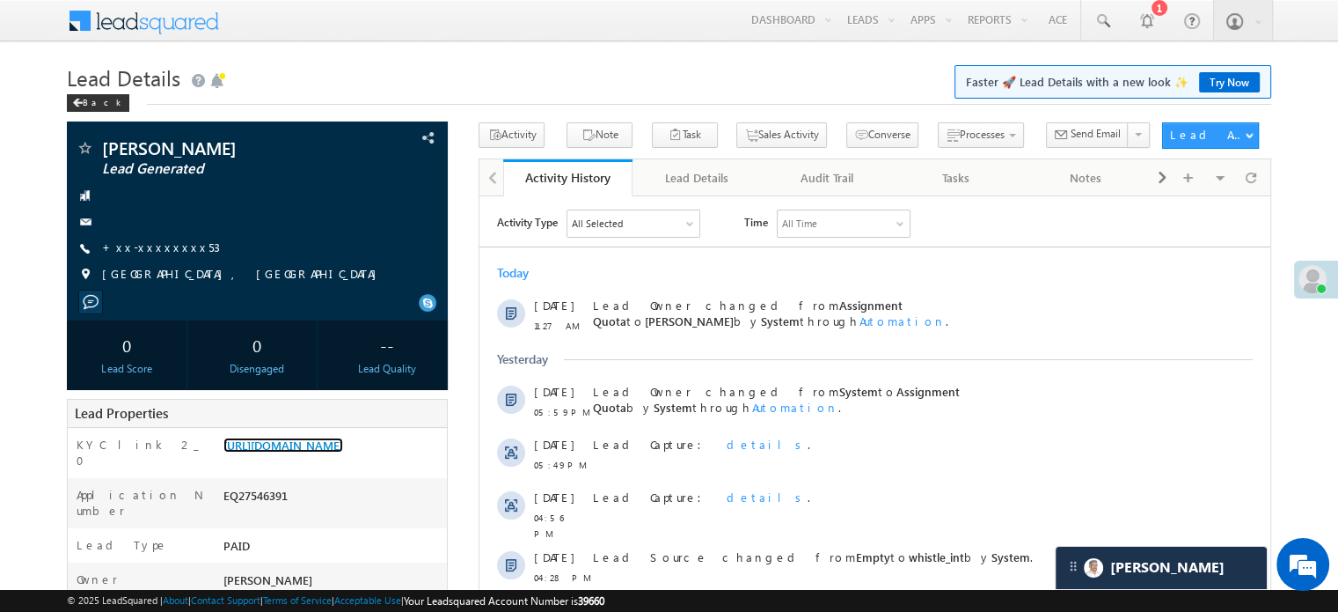
click at [297, 446] on link "https://angelbroking1-pk3em7sa.customui-test.leadsquared.com?leadId=572d1dce-c9…" at bounding box center [284, 444] width 120 height 15
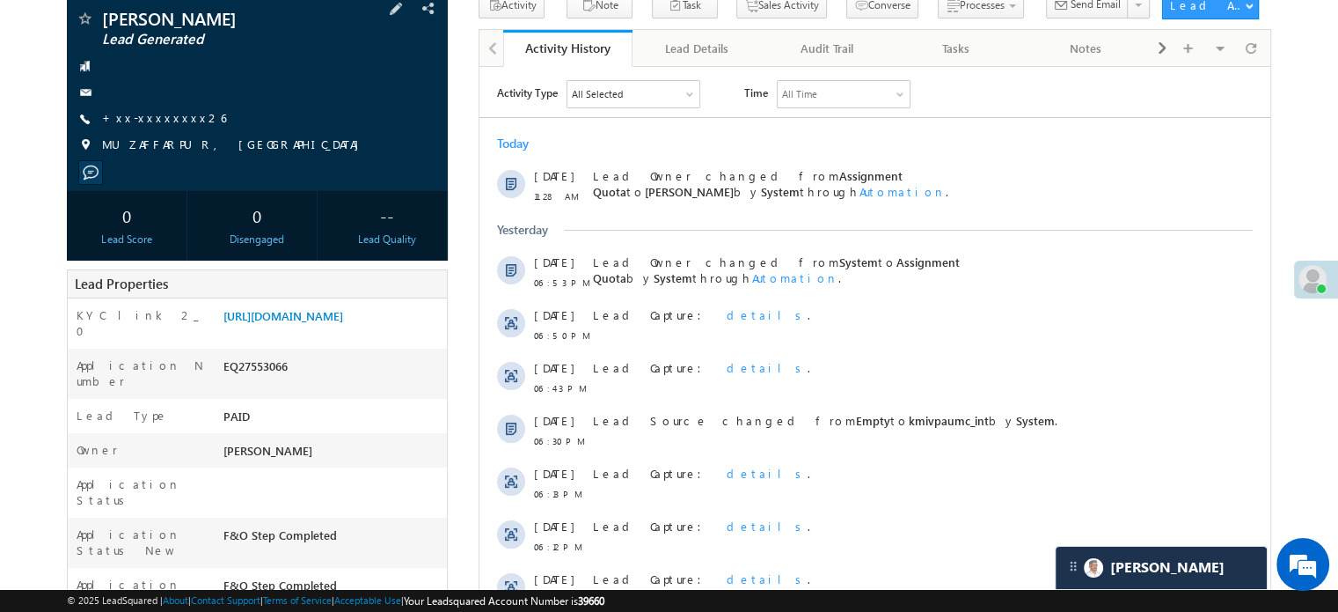
scroll to position [264, 0]
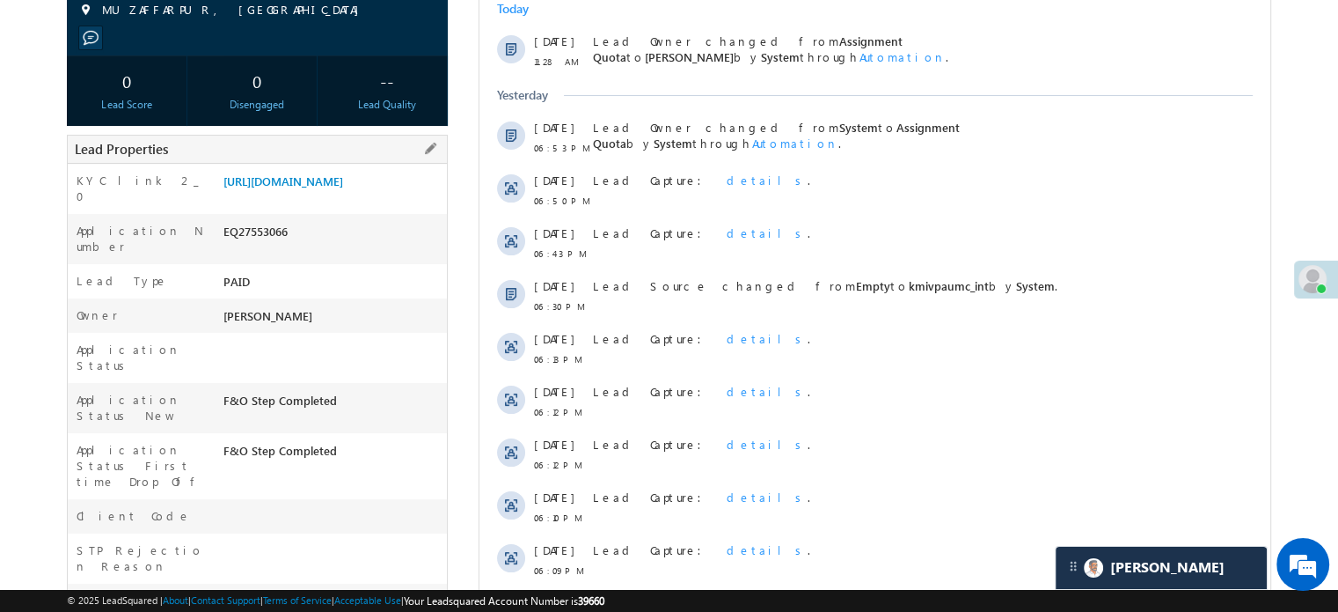
click at [406, 197] on div "[URL][DOMAIN_NAME]" at bounding box center [333, 184] width 228 height 25
click at [343, 188] on link "[URL][DOMAIN_NAME]" at bounding box center [284, 180] width 120 height 15
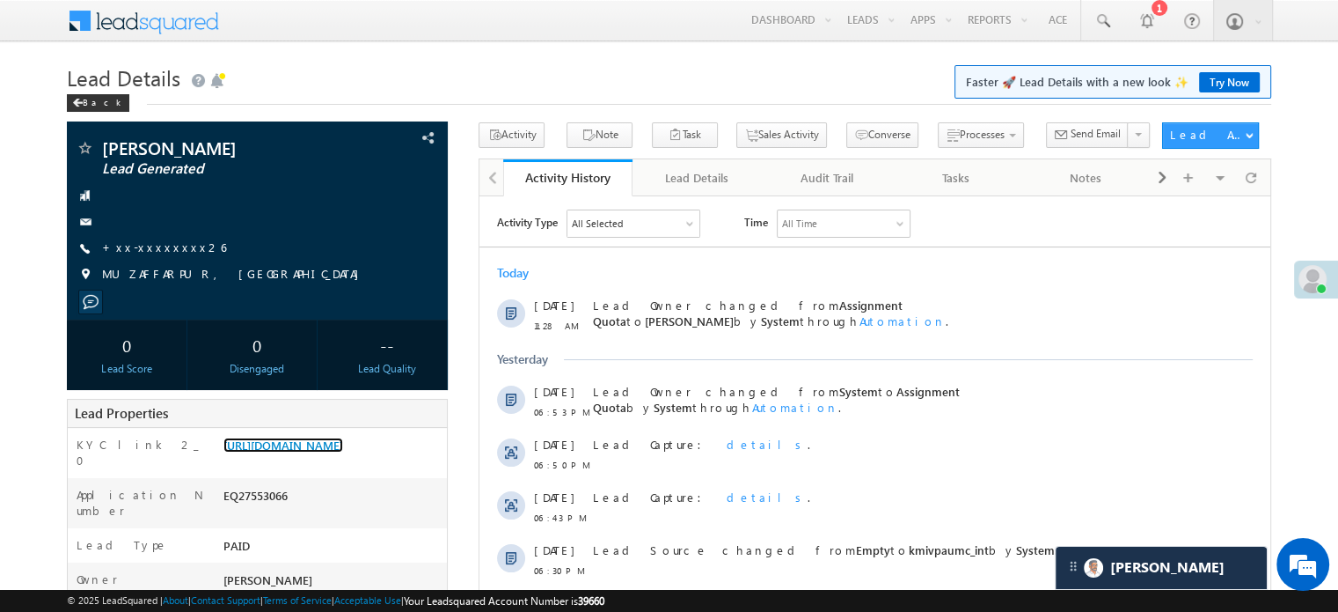
scroll to position [8658, 0]
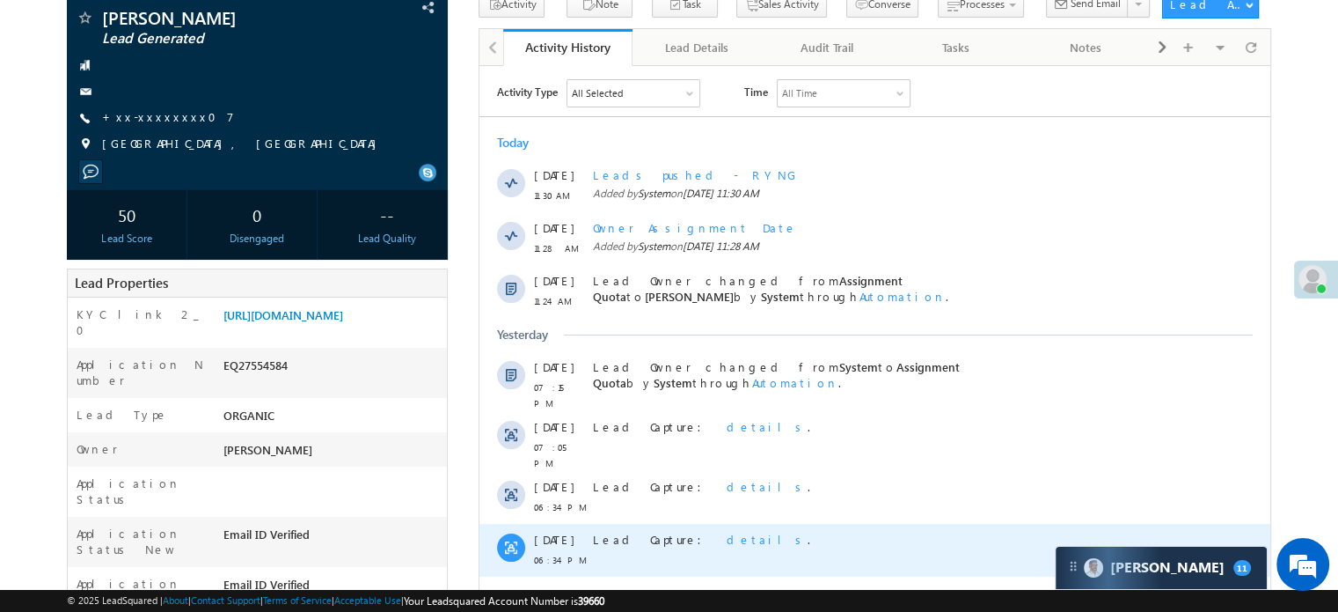
scroll to position [88, 0]
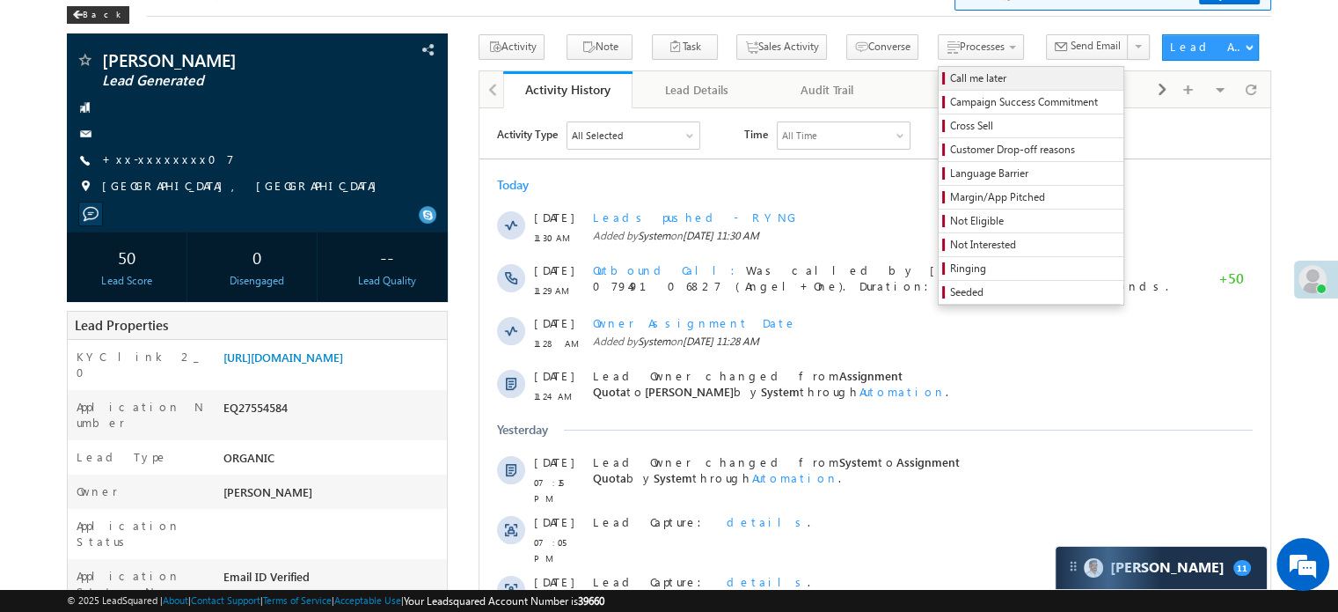
click at [950, 73] on span "Call me later" at bounding box center [1033, 78] width 167 height 16
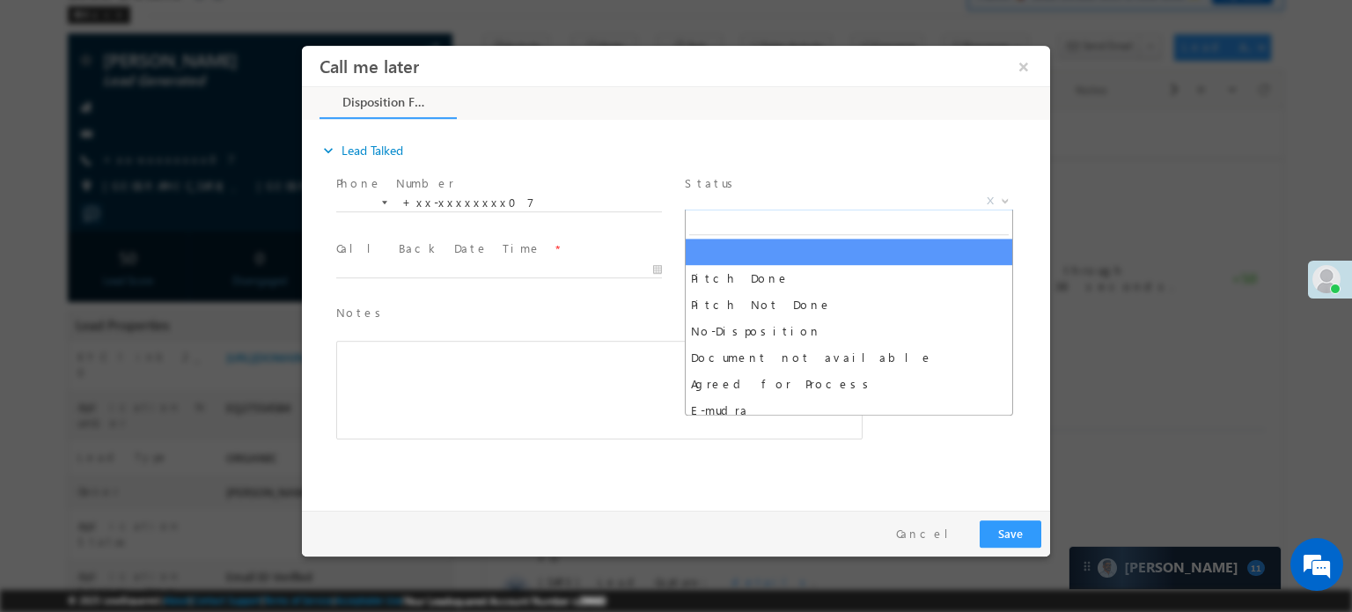
click at [738, 206] on span "X" at bounding box center [849, 201] width 328 height 18
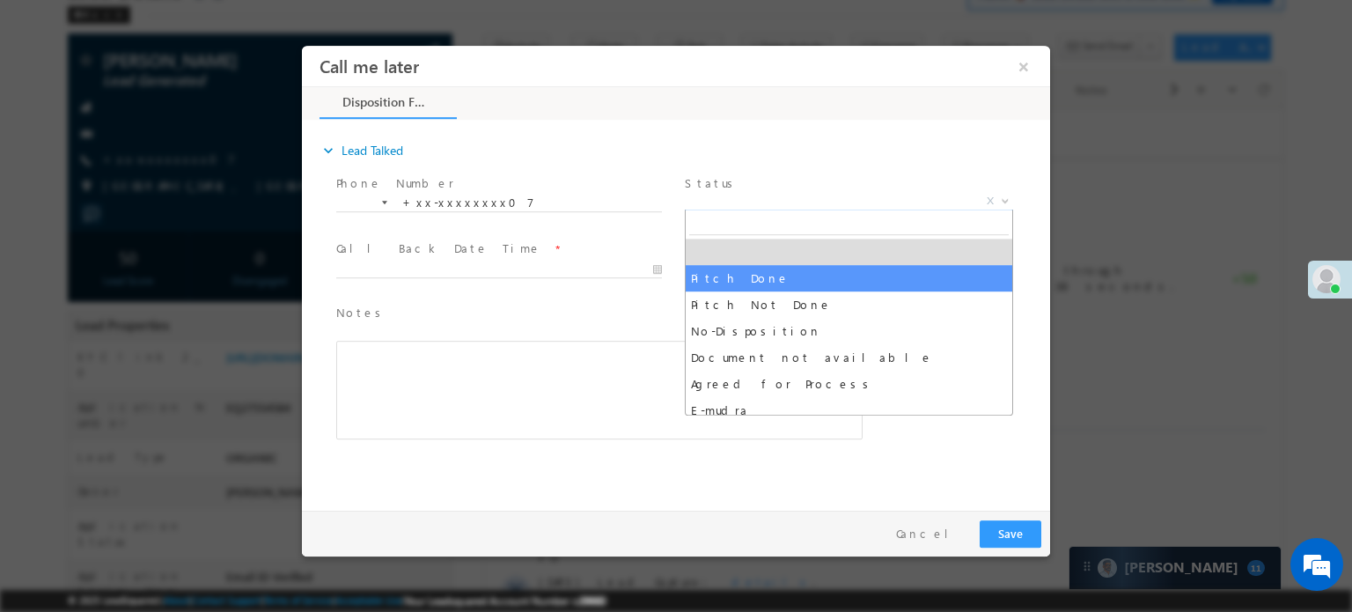
select select "Pitch Done"
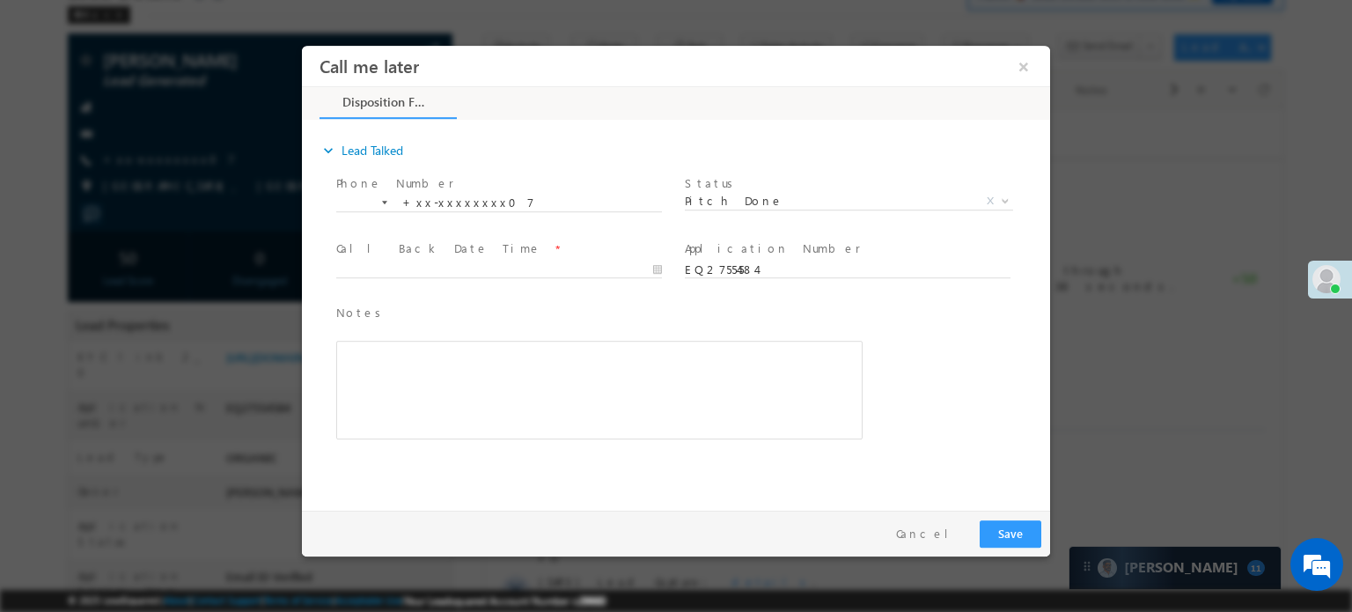
drag, startPoint x: 540, startPoint y: 255, endPoint x: 548, endPoint y: 266, distance: 13.2
click at [546, 255] on span "Call Back Date Time *" at bounding box center [498, 247] width 325 height 19
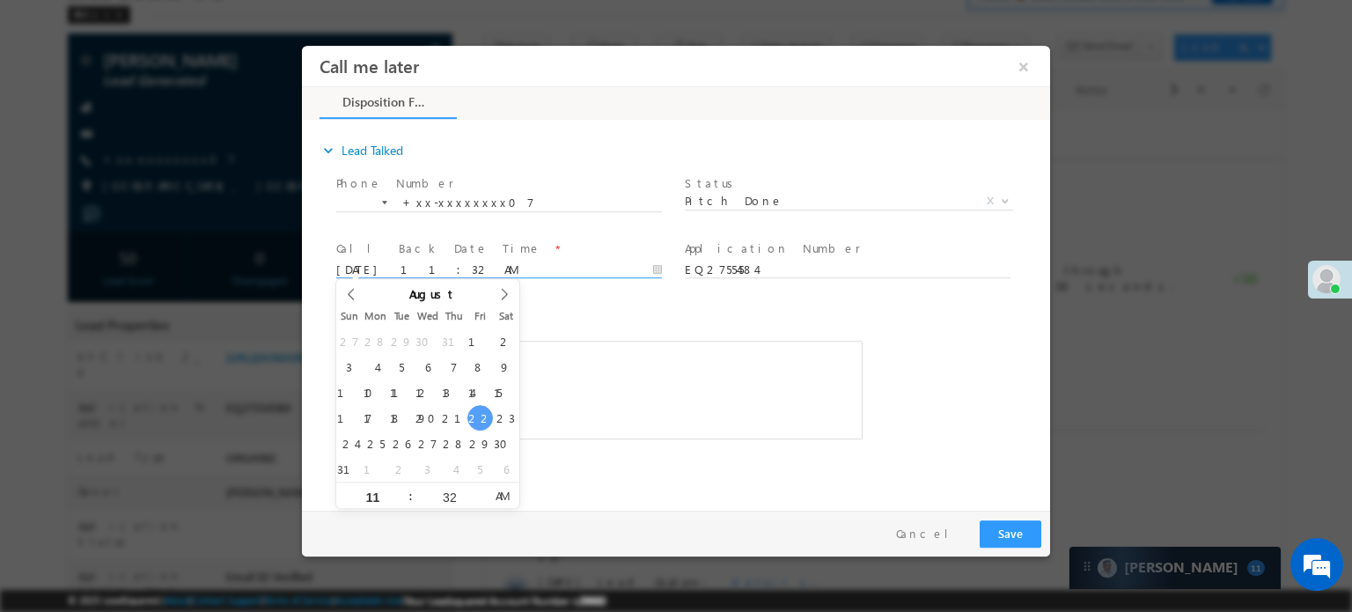
click at [546, 273] on input "08/22/25 11:32 AM" at bounding box center [499, 269] width 326 height 18
type input "08/23/25 12:32 PM"
type input "12"
click at [405, 488] on span at bounding box center [403, 487] width 12 height 13
type input "08/23/25 1:32 PM"
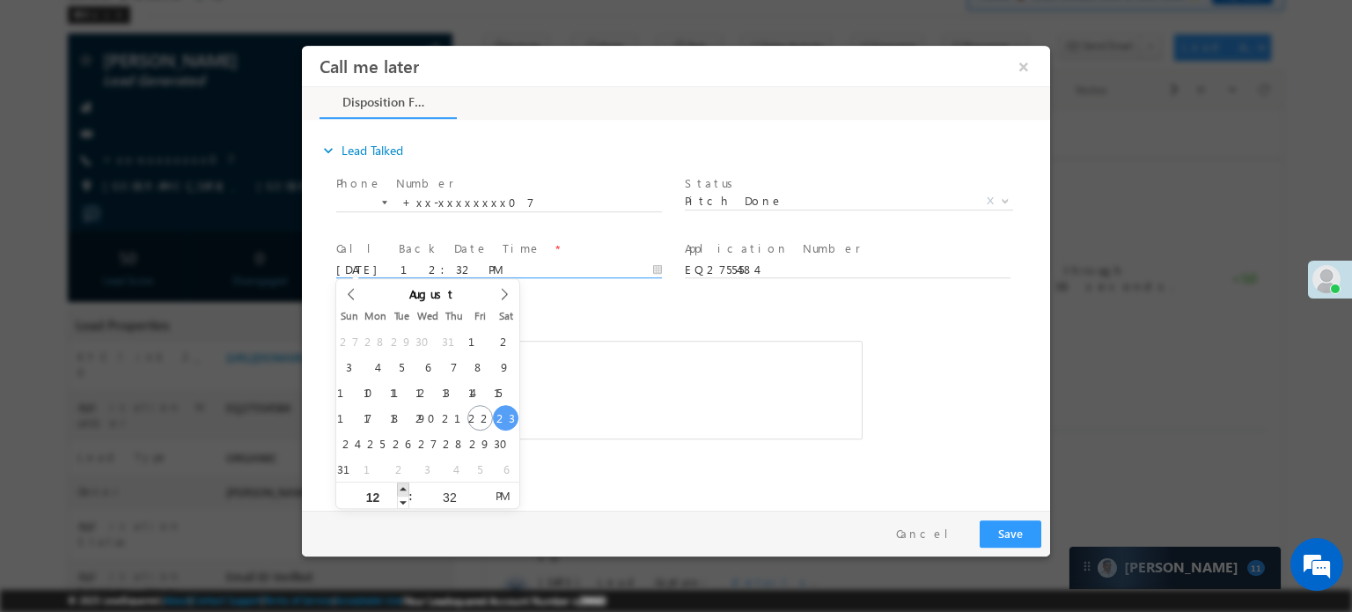
type input "01"
click at [405, 488] on span at bounding box center [403, 487] width 12 height 13
type input "08/23/25 2:32 PM"
type input "02"
click at [405, 488] on span at bounding box center [403, 487] width 12 height 13
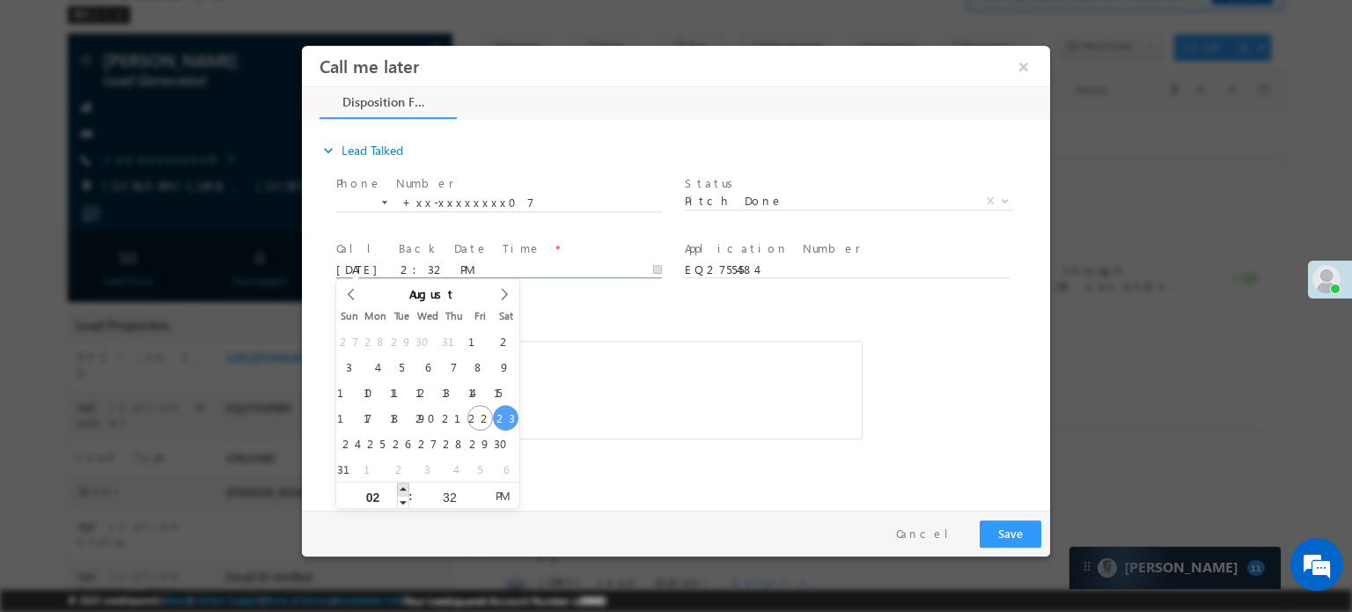
type input "08/23/25 3:32 PM"
type input "03"
click at [405, 488] on span at bounding box center [403, 487] width 12 height 13
type input "08/23/25 4:32 PM"
type input "04"
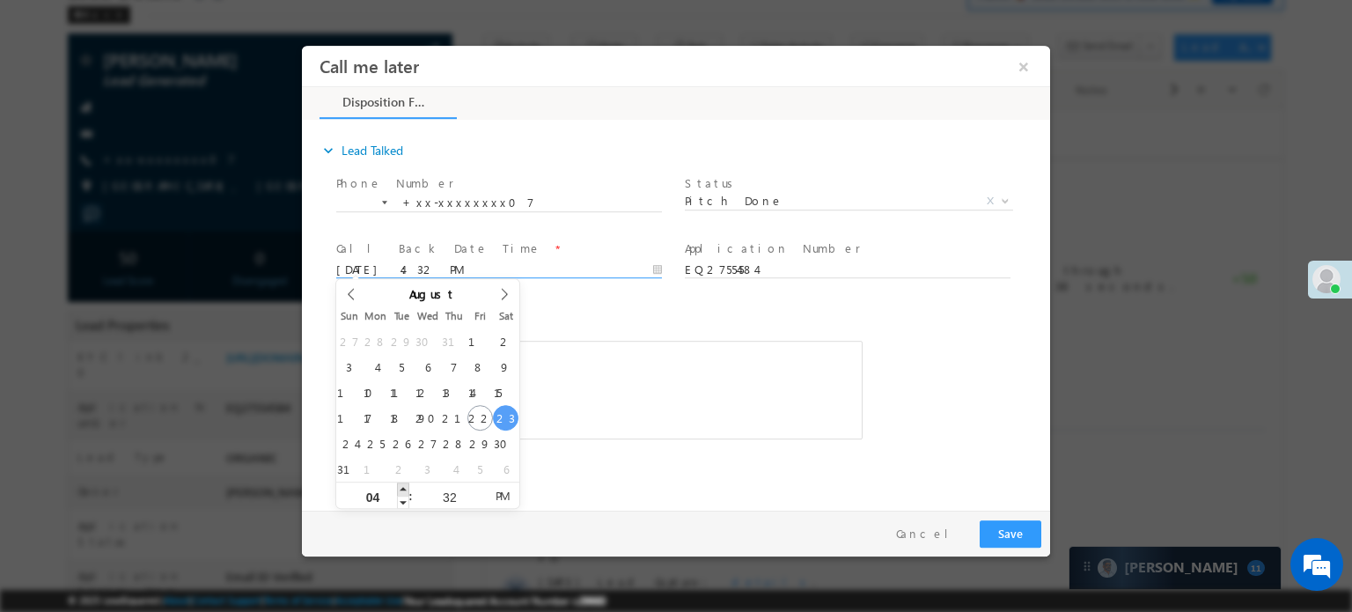
click at [405, 488] on span at bounding box center [403, 487] width 12 height 13
type input "08/23/25 5:32 PM"
type input "05"
click at [405, 488] on span at bounding box center [403, 487] width 12 height 13
type input "08/23/25 6:32 PM"
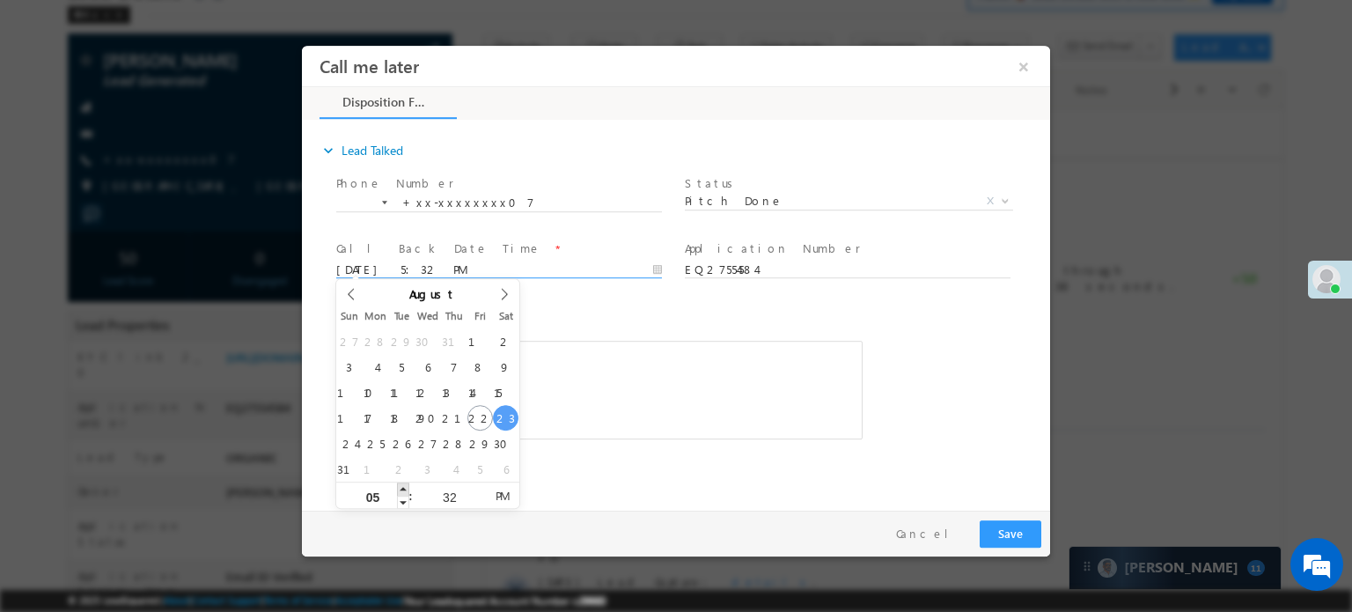
type input "06"
click at [405, 488] on span at bounding box center [403, 487] width 12 height 13
type input "08/23/25 7:32 PM"
type input "07"
click at [405, 488] on span at bounding box center [403, 487] width 12 height 13
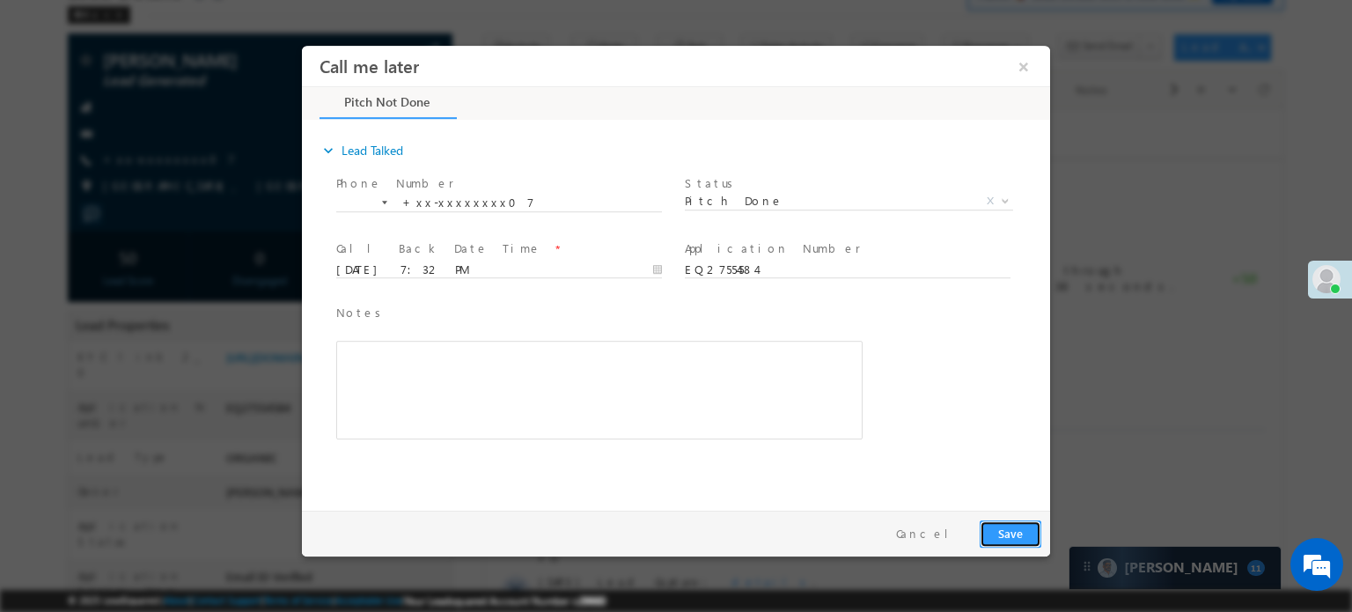
click at [1009, 539] on button "Save" at bounding box center [1010, 532] width 62 height 27
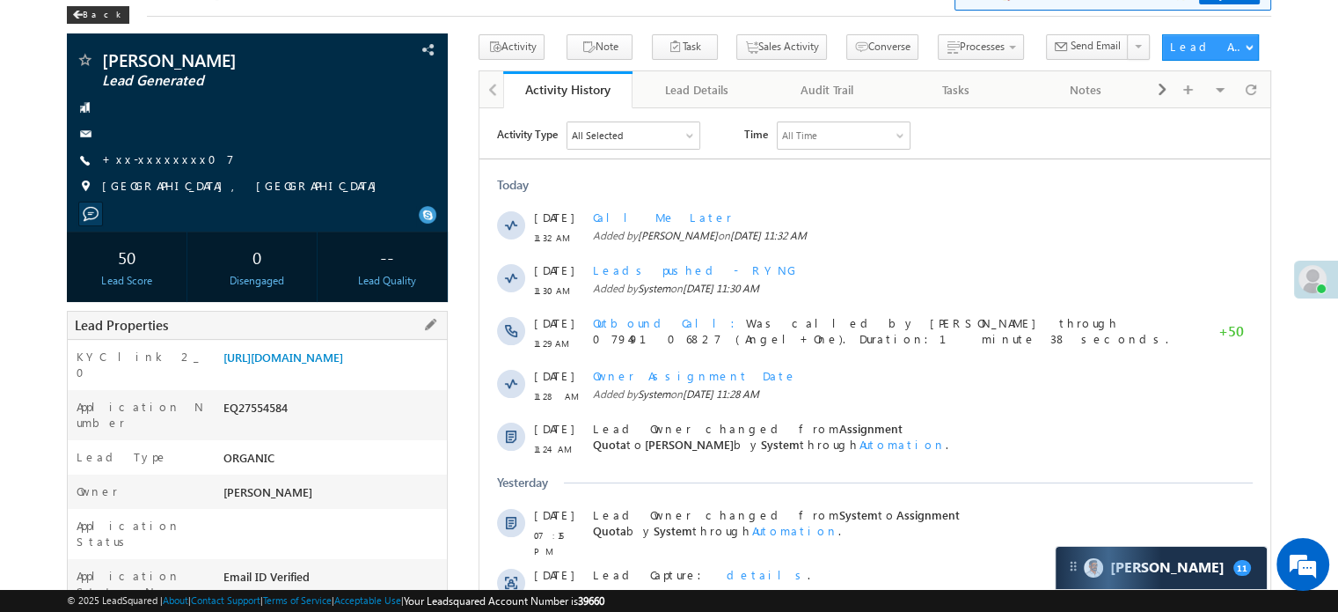
click at [260, 423] on div "EQ27554584" at bounding box center [333, 411] width 228 height 25
copy div "EQ27554584"
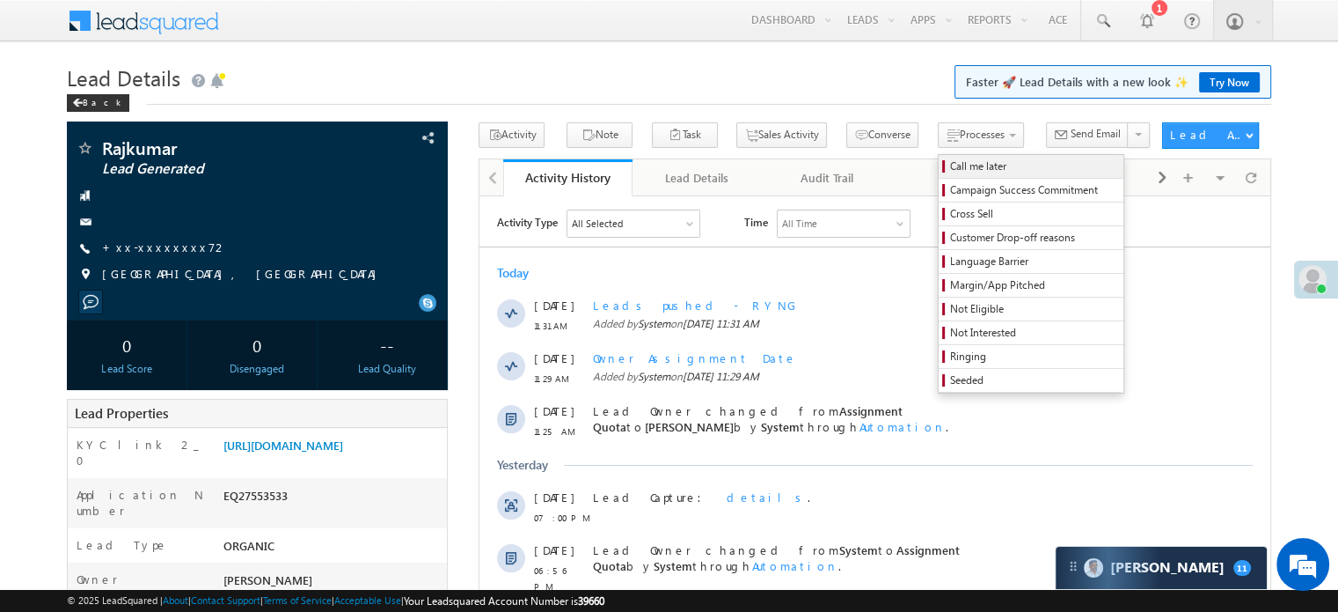
click at [950, 158] on span "Call me later" at bounding box center [1033, 166] width 167 height 16
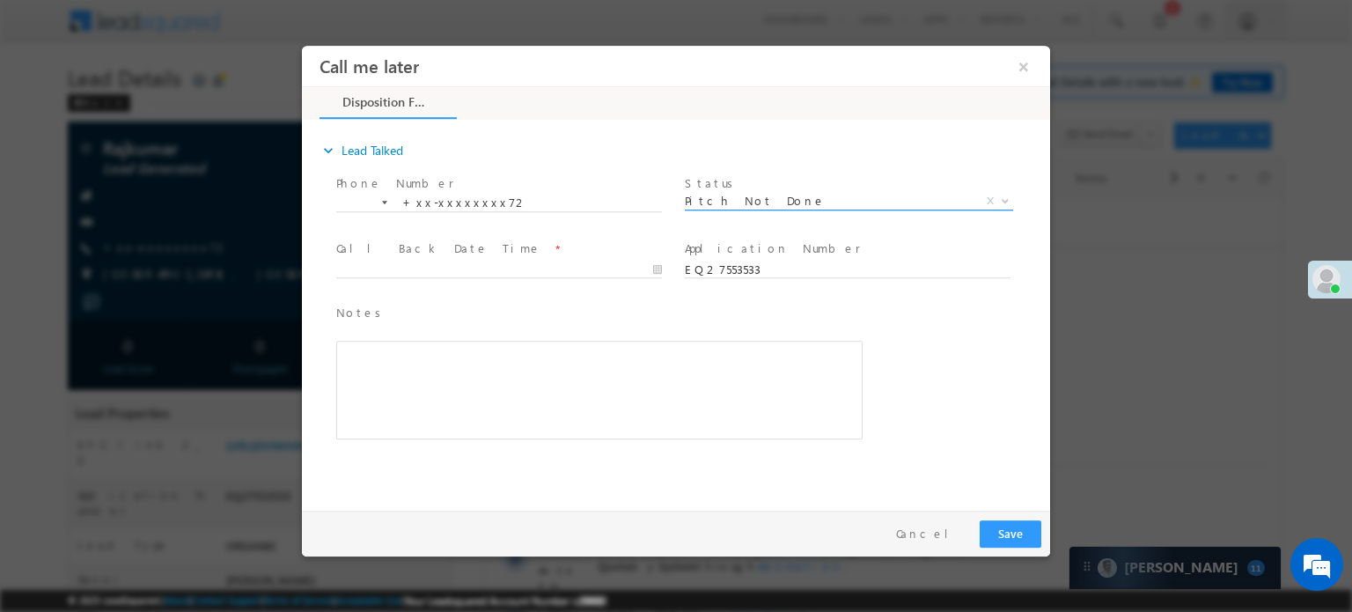
click at [808, 204] on span "Pitch Not Done" at bounding box center [828, 200] width 286 height 16
select select "Pitch Done"
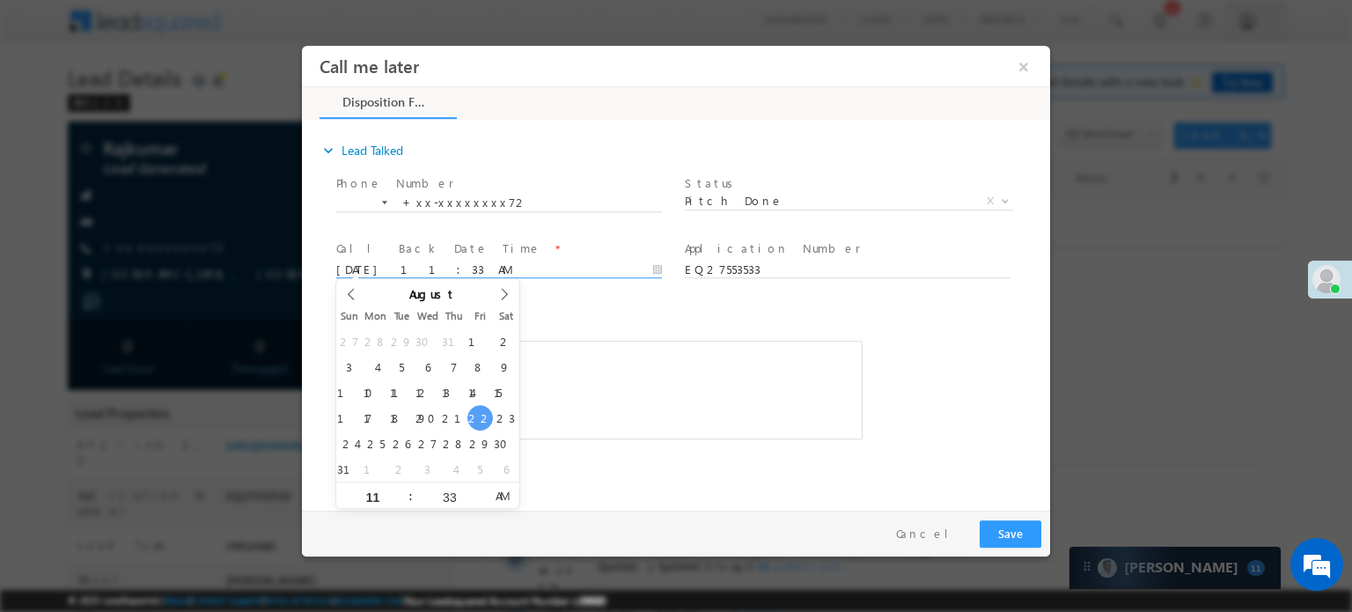
click at [554, 275] on input "08/22/25 11:33 AM" at bounding box center [499, 269] width 326 height 18
drag, startPoint x: 478, startPoint y: 417, endPoint x: 509, endPoint y: 417, distance: 30.8
click at [404, 487] on span at bounding box center [403, 487] width 12 height 13
type input "08/23/25 12:33 PM"
type input "12"
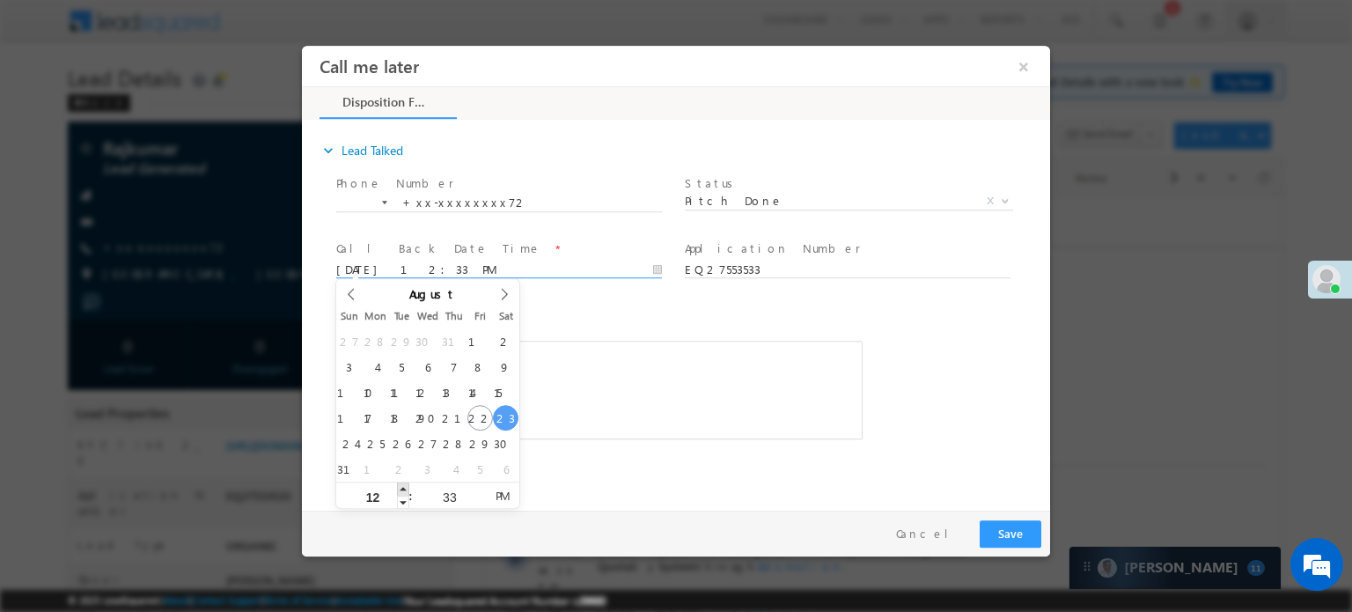
click at [404, 487] on span at bounding box center [403, 487] width 12 height 13
type input "08/23/25 1:33 PM"
type input "01"
type input "08/23/25 2:33 PM"
type input "02"
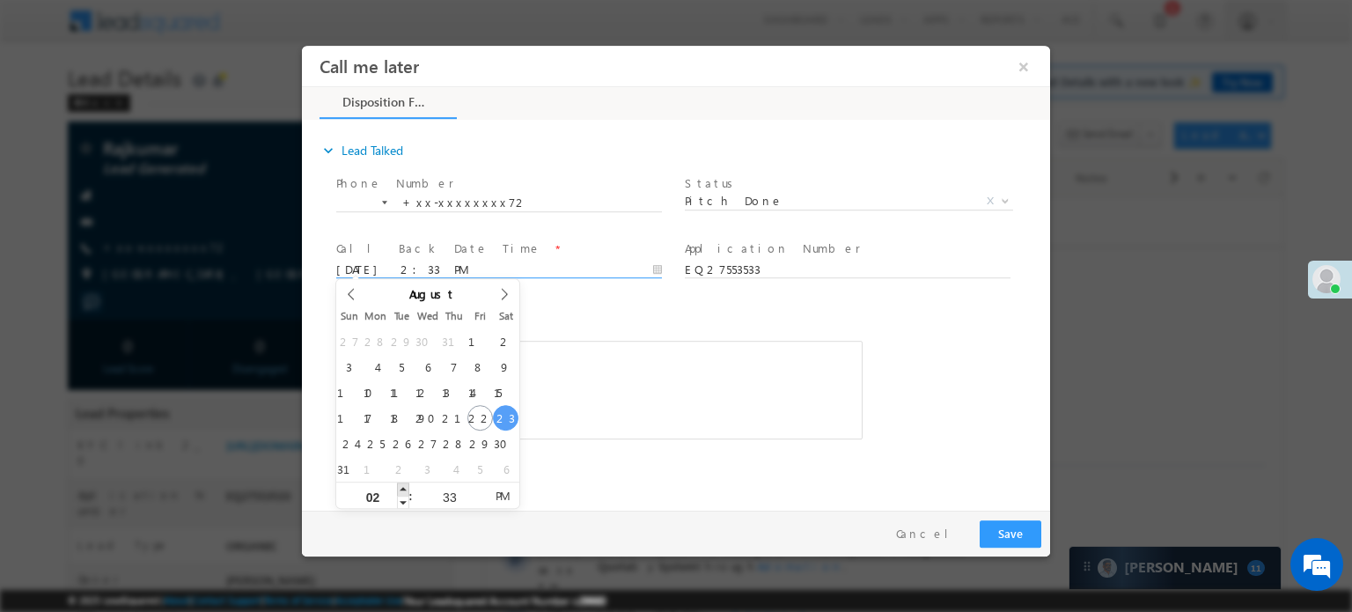
click at [404, 487] on span at bounding box center [403, 487] width 12 height 13
type input "08/23/25 3:33 PM"
type input "03"
click at [404, 487] on span at bounding box center [403, 487] width 12 height 13
type input "08/23/25 4:33 PM"
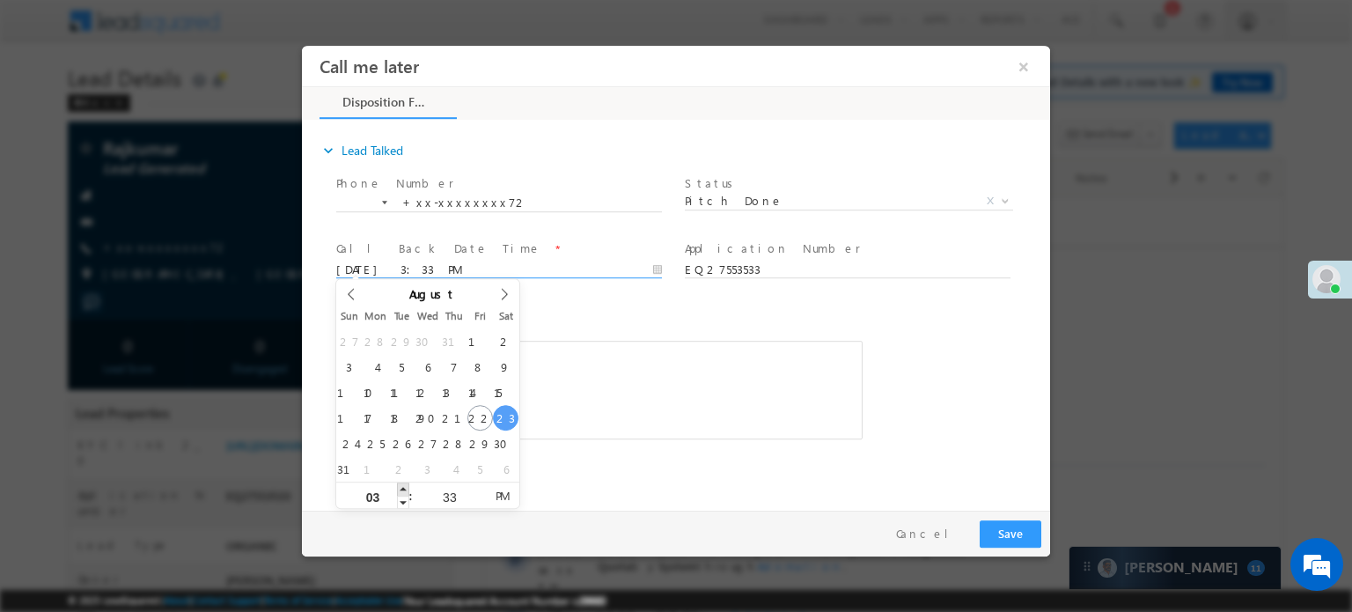
type input "04"
click at [404, 487] on span at bounding box center [403, 487] width 12 height 13
type input "08/23/25 5:33 PM"
type input "05"
click at [404, 487] on span at bounding box center [403, 487] width 12 height 13
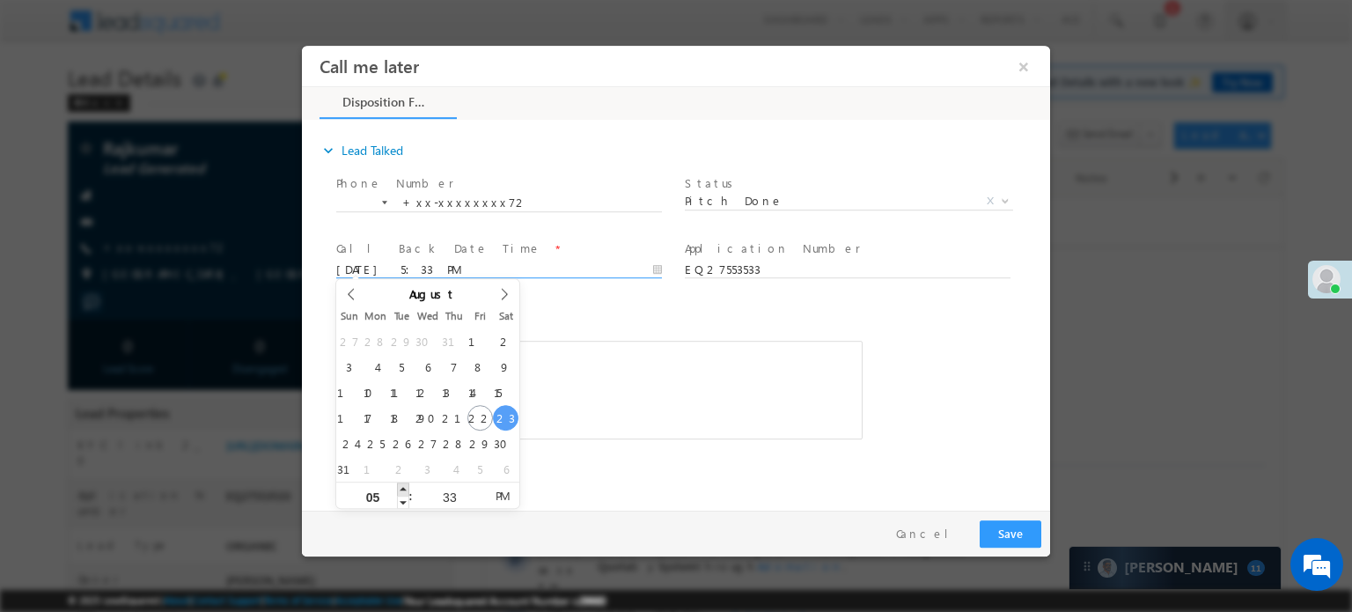
type input "08/23/25 6:33 PM"
type input "06"
click at [404, 487] on span at bounding box center [403, 487] width 12 height 13
type input "08/23/25 7:33 PM"
type input "07"
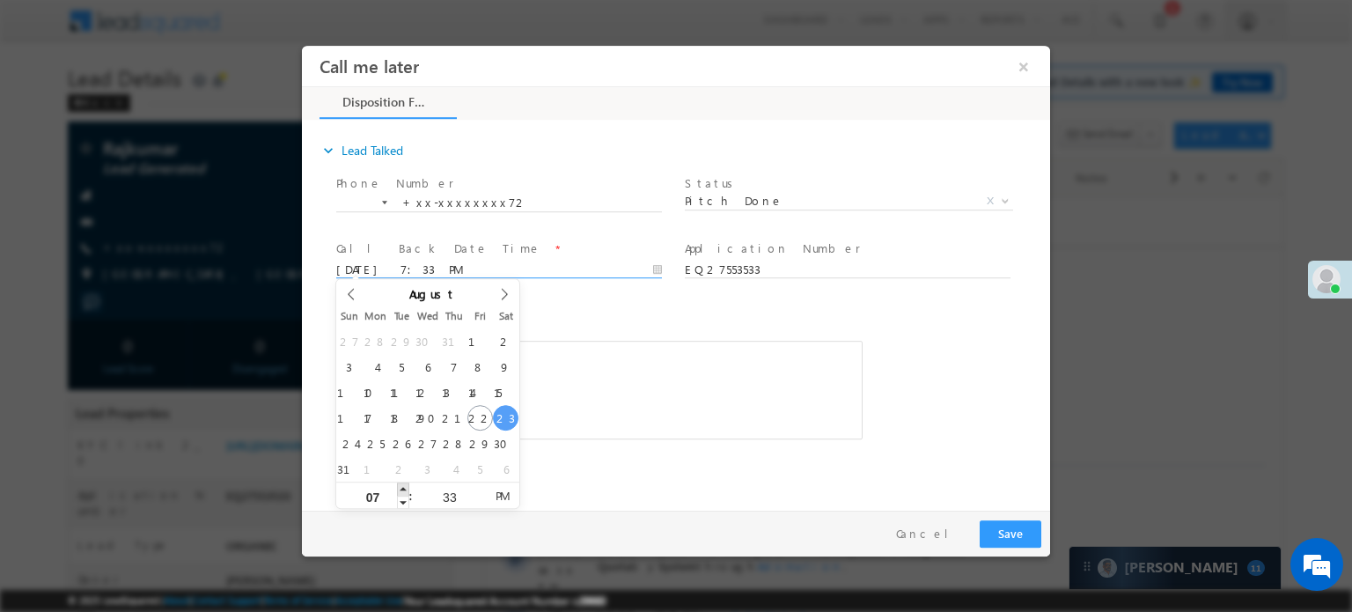
click at [404, 487] on span at bounding box center [403, 487] width 12 height 13
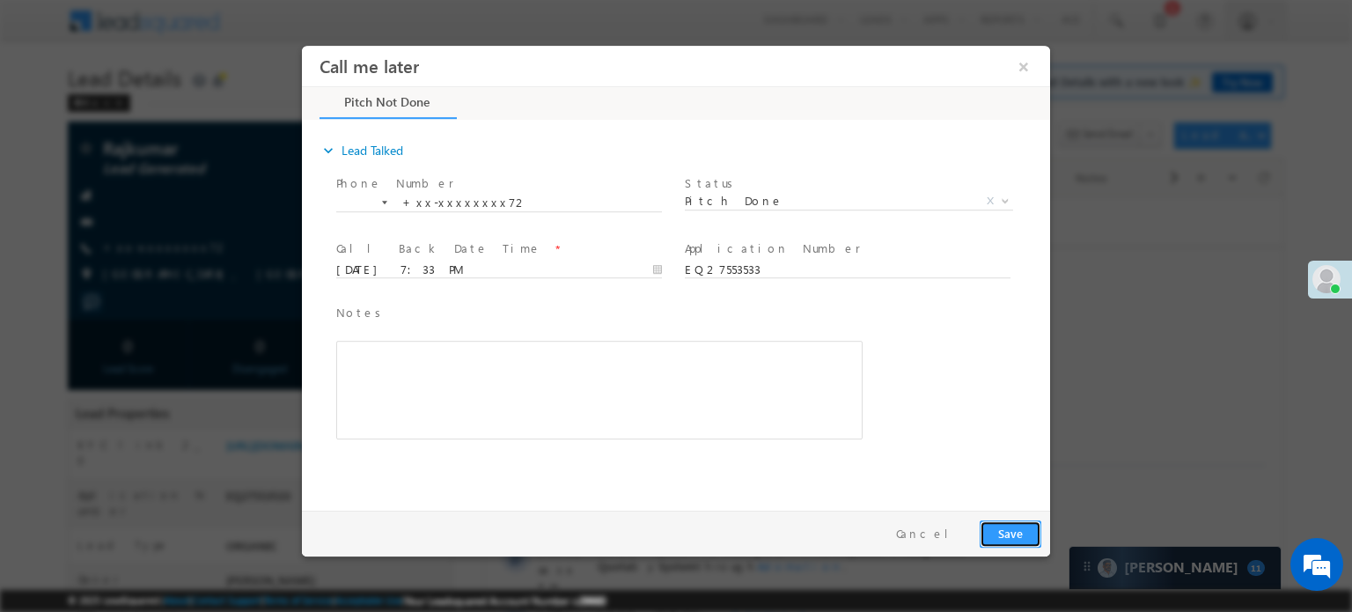
click at [997, 532] on button "Save" at bounding box center [1010, 532] width 62 height 27
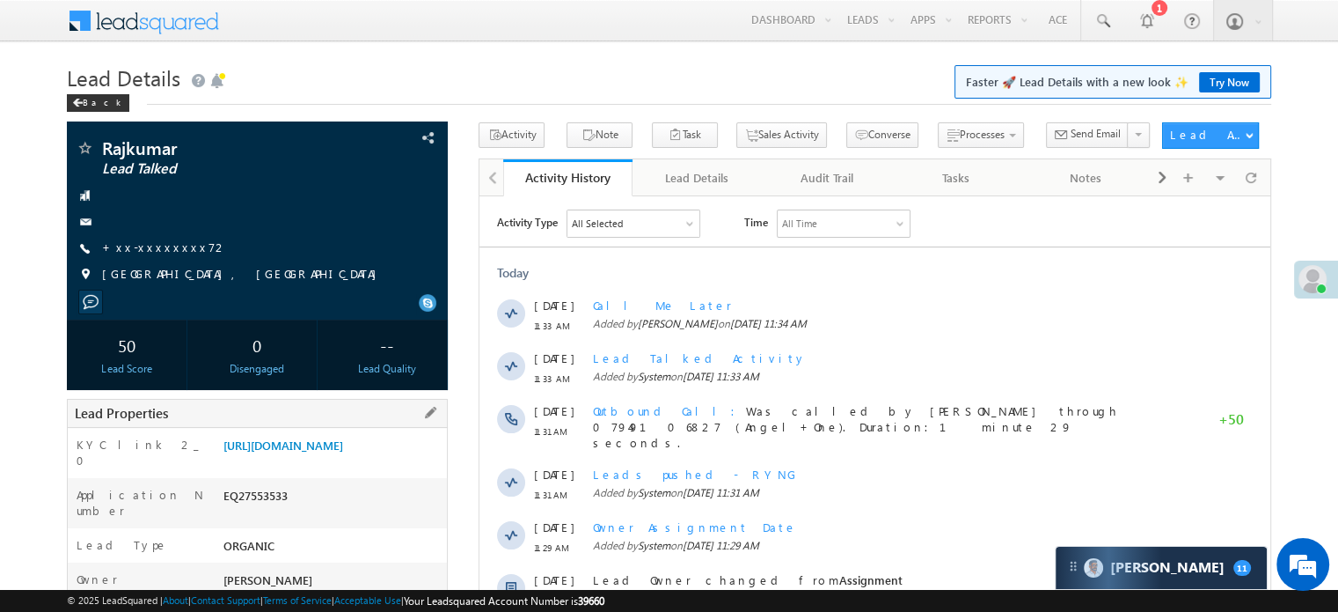
click at [253, 511] on div "EQ27553533" at bounding box center [333, 499] width 228 height 25
copy div "EQ27553533"
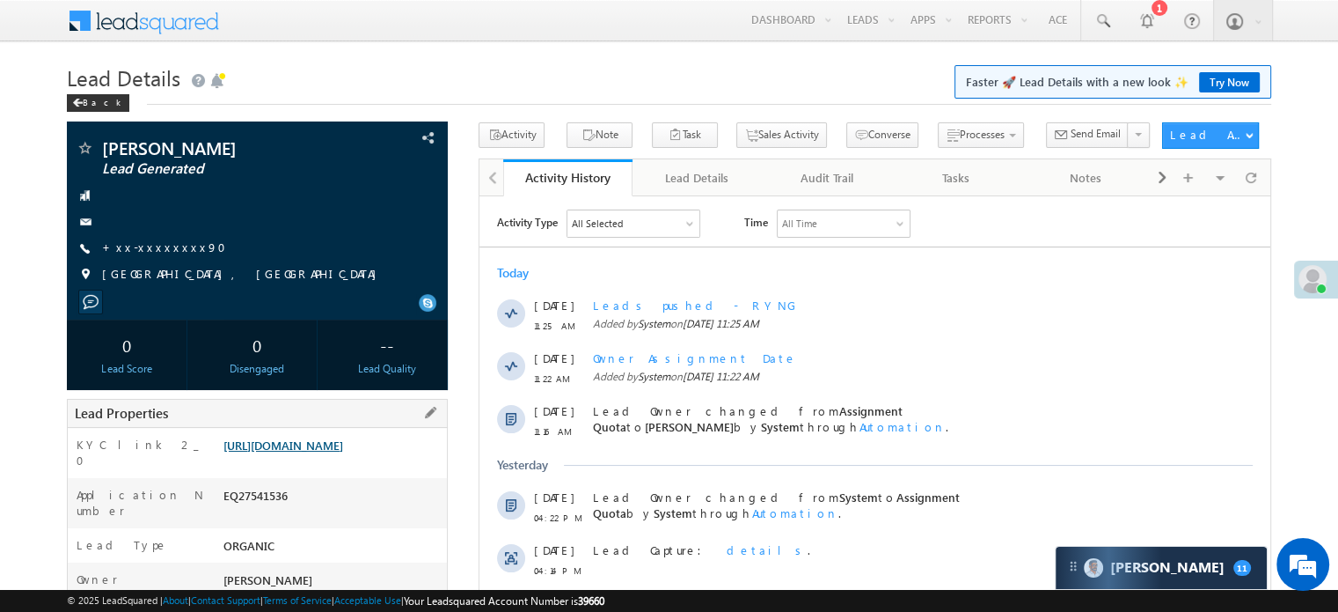
click at [320, 450] on link "[URL][DOMAIN_NAME]" at bounding box center [284, 444] width 120 height 15
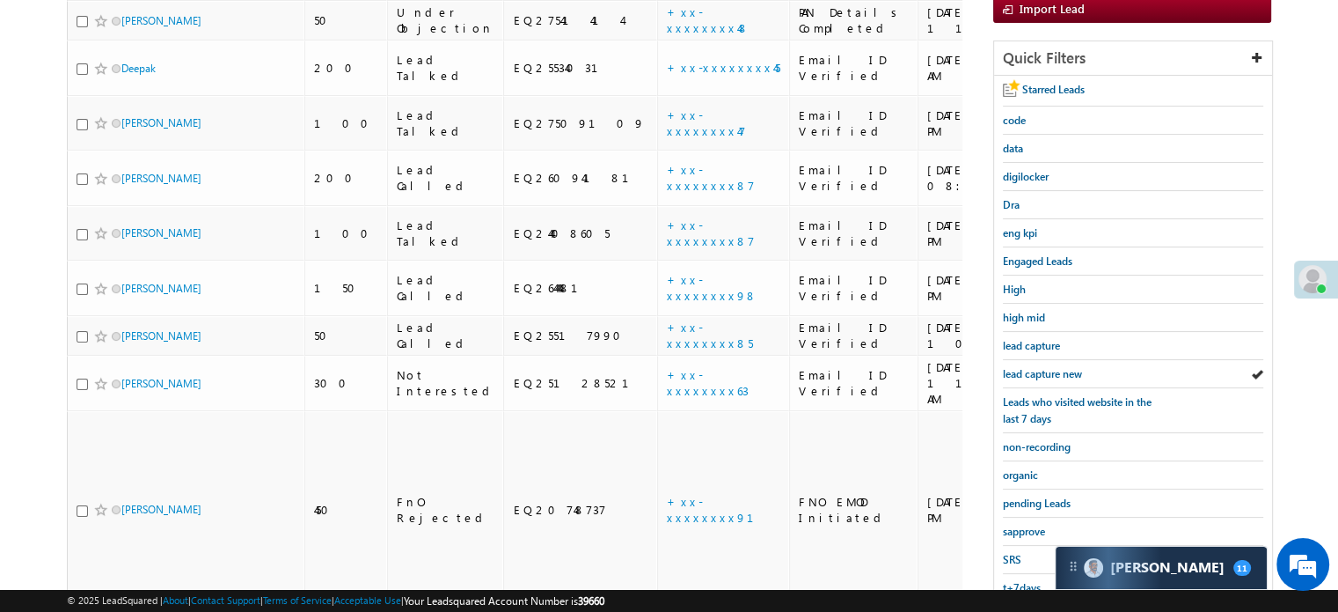
scroll to position [202, 0]
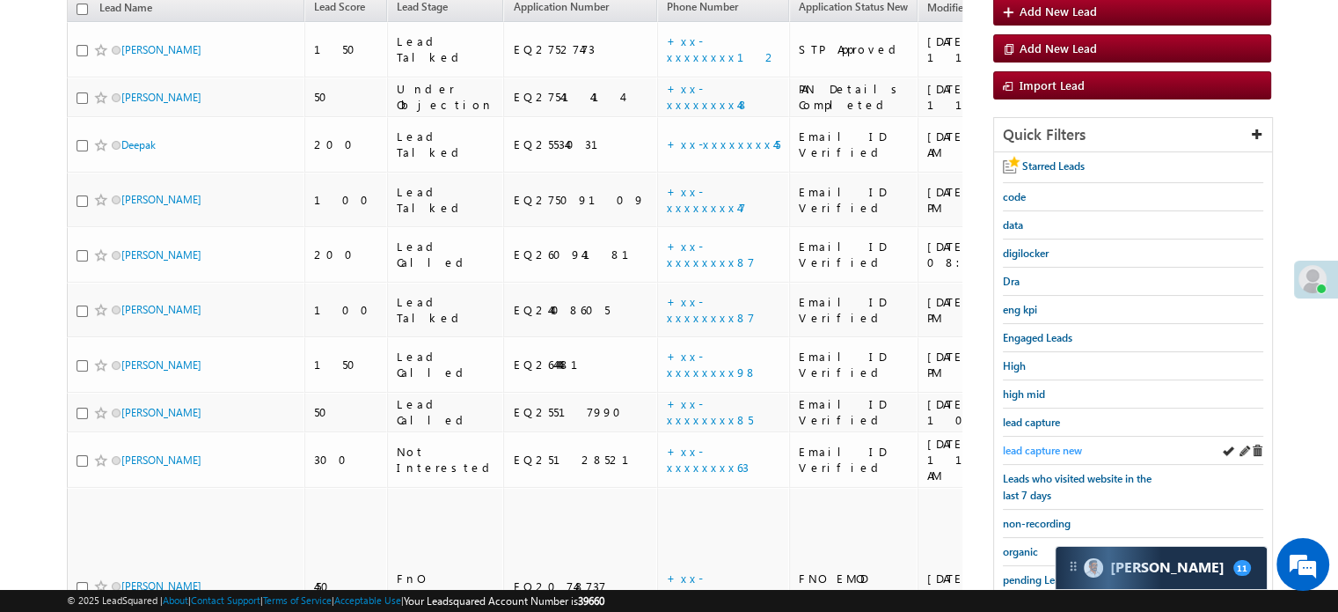
click at [1060, 444] on span "lead capture new" at bounding box center [1042, 450] width 79 height 13
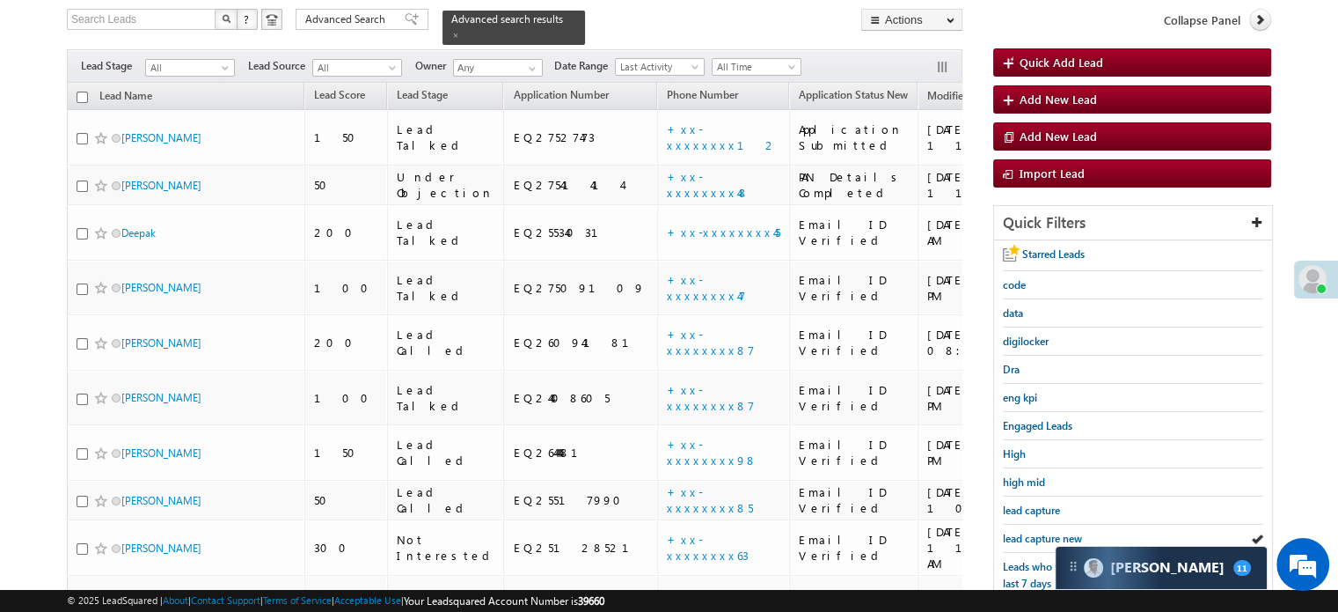
scroll to position [0, 0]
click at [1034, 532] on span "lead capture new" at bounding box center [1042, 538] width 79 height 13
